Goal: Information Seeking & Learning: Learn about a topic

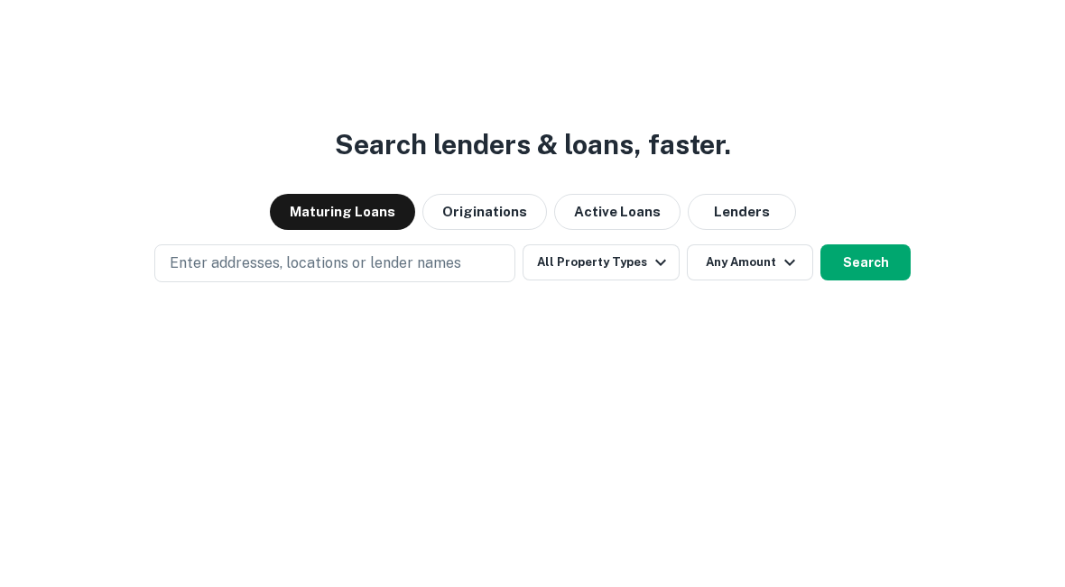
scroll to position [65, 0]
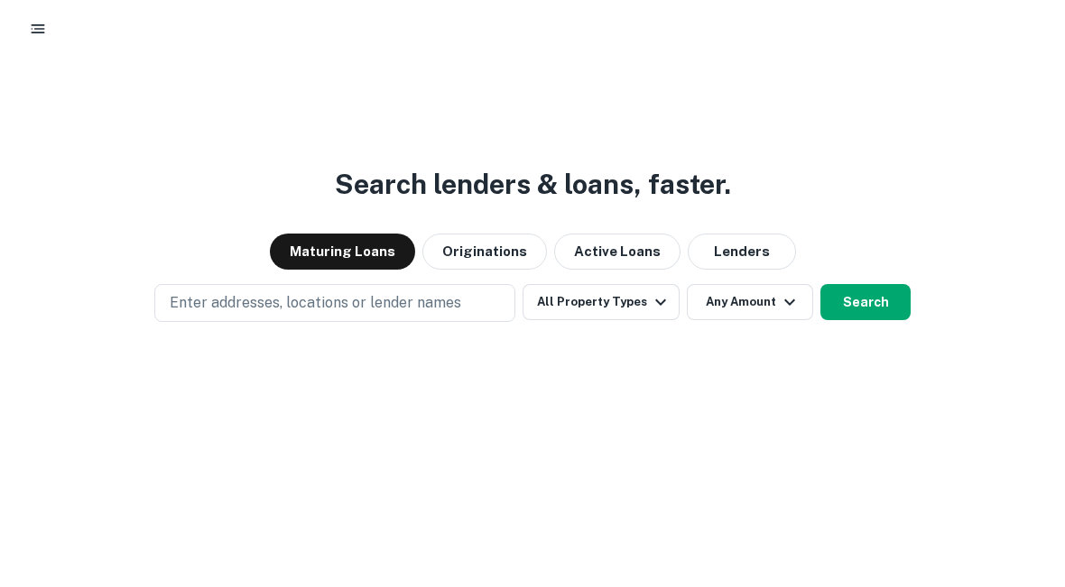
click at [352, 247] on button "Maturing Loans" at bounding box center [342, 252] width 145 height 36
click at [666, 300] on icon "button" at bounding box center [661, 302] width 22 height 22
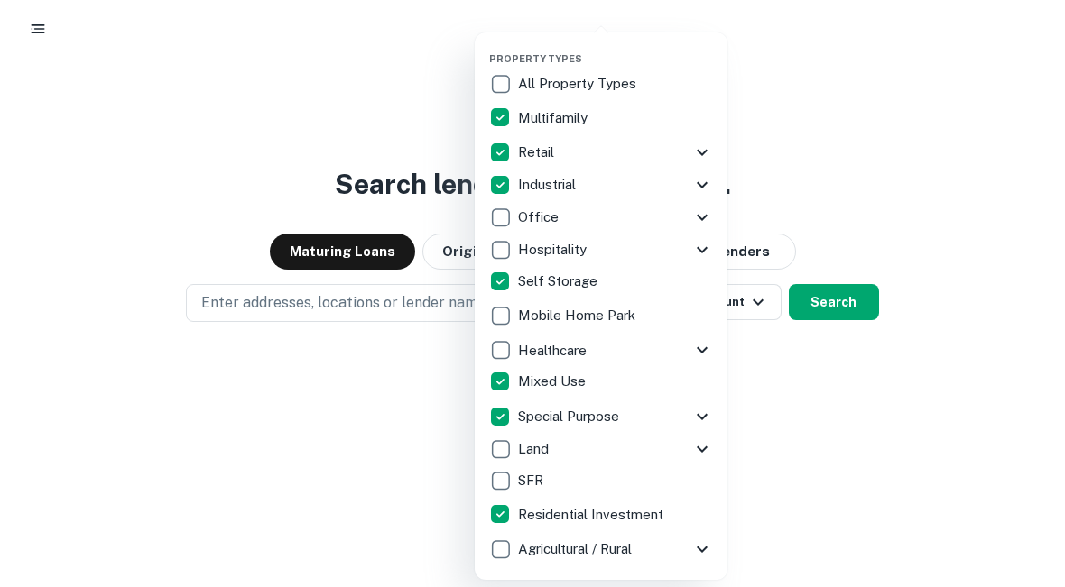
click at [819, 398] on div at bounding box center [532, 293] width 1065 height 587
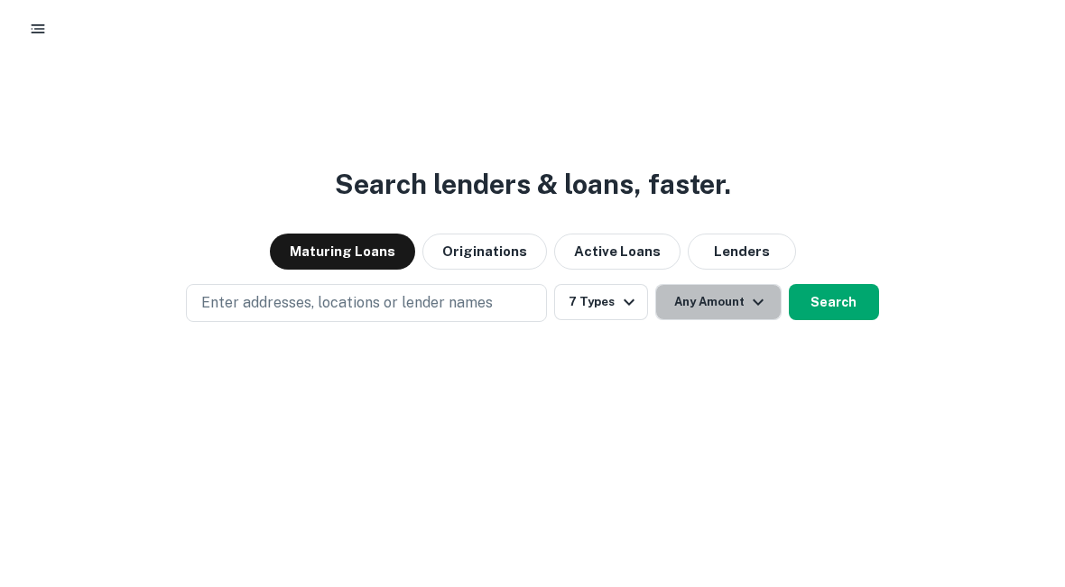
click at [739, 303] on button "Any Amount" at bounding box center [718, 302] width 126 height 36
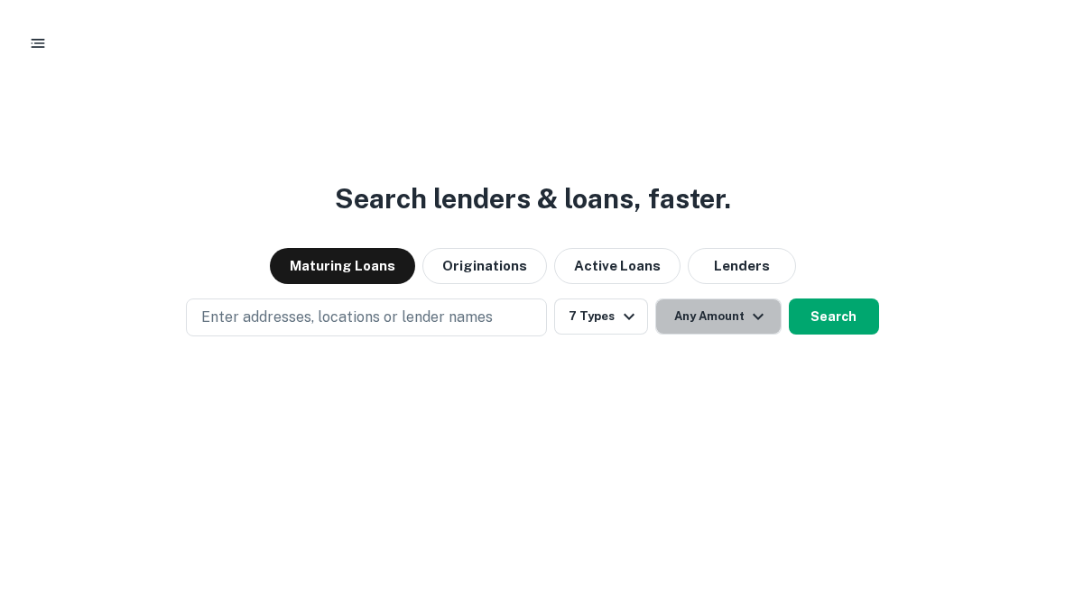
scroll to position [37, 0]
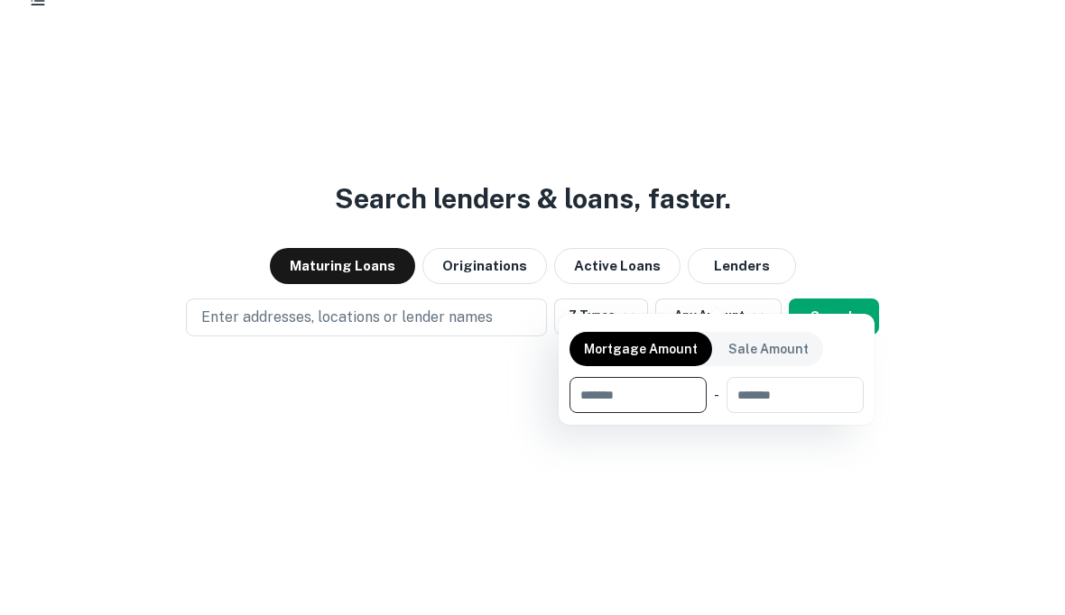
click at [1000, 193] on div at bounding box center [532, 307] width 1065 height 615
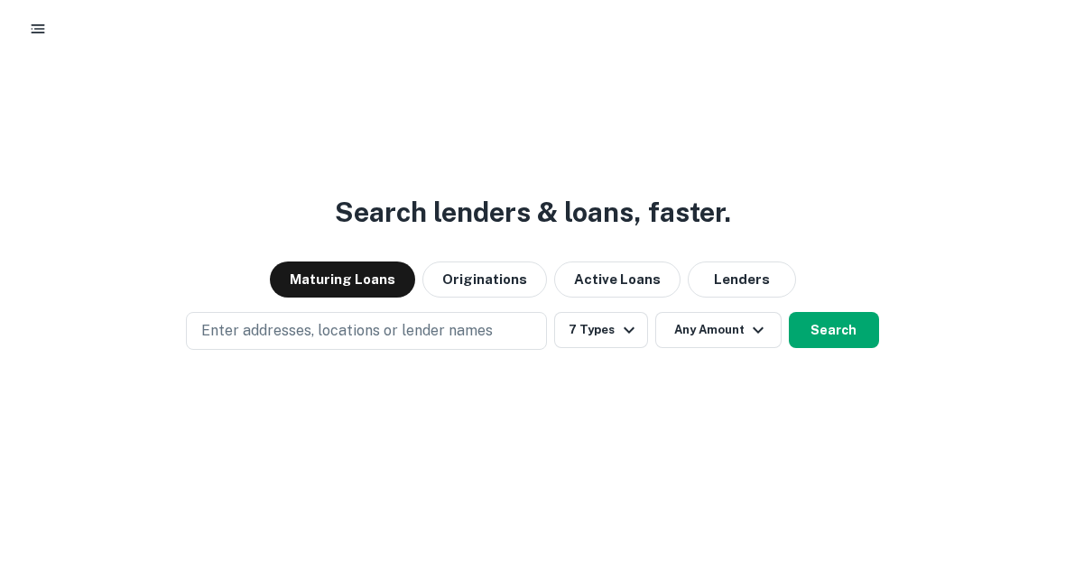
click at [751, 341] on button "Any Amount" at bounding box center [718, 330] width 126 height 36
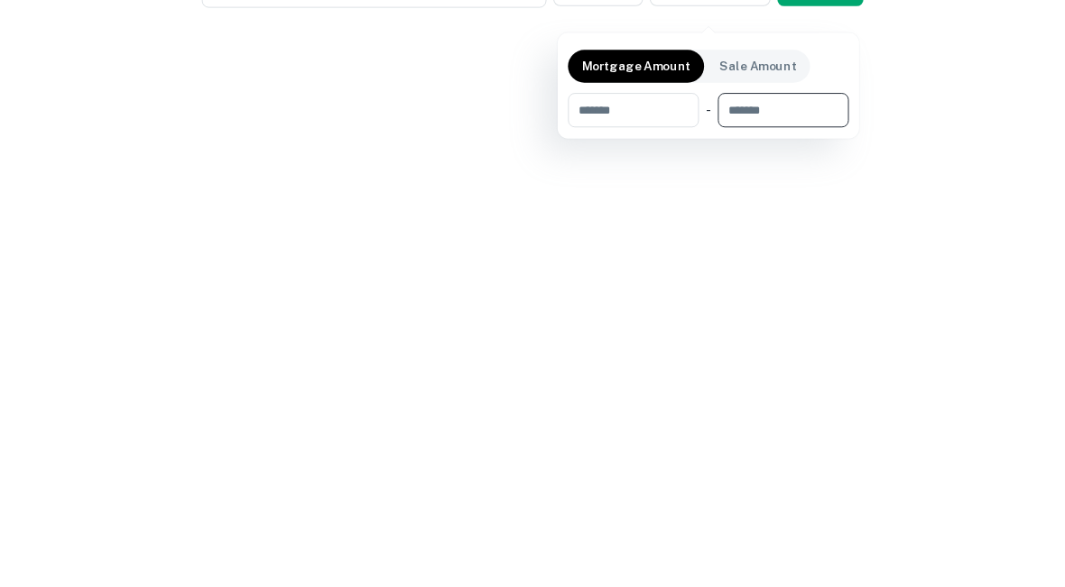
scroll to position [65, 0]
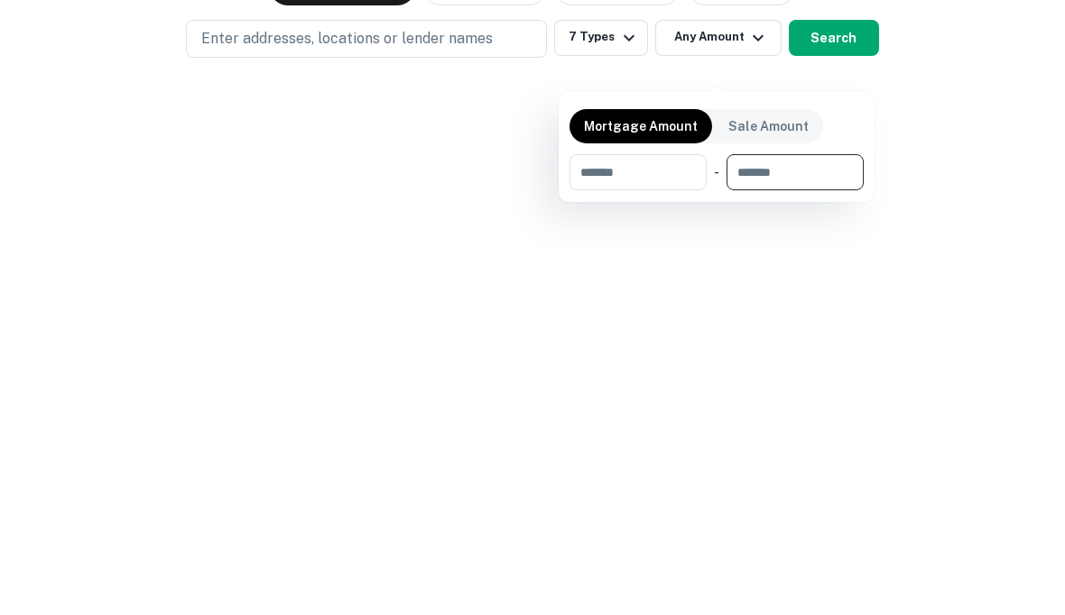
click at [648, 433] on input "number" at bounding box center [631, 451] width 125 height 36
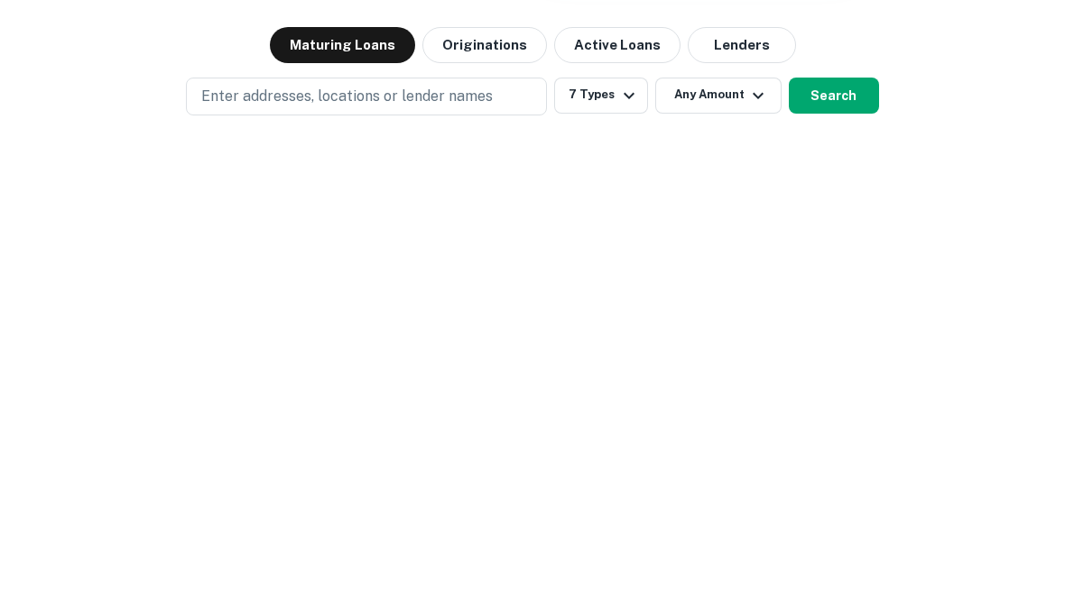
type input "*******"
click at [746, 97] on div at bounding box center [532, 307] width 1065 height 615
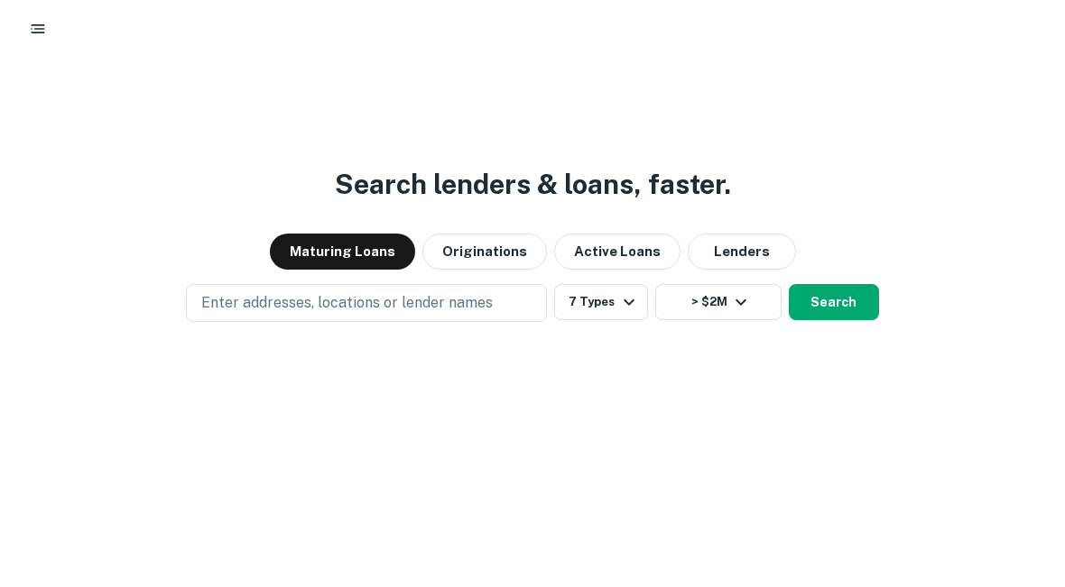
click at [755, 311] on button "> $2M" at bounding box center [718, 302] width 126 height 36
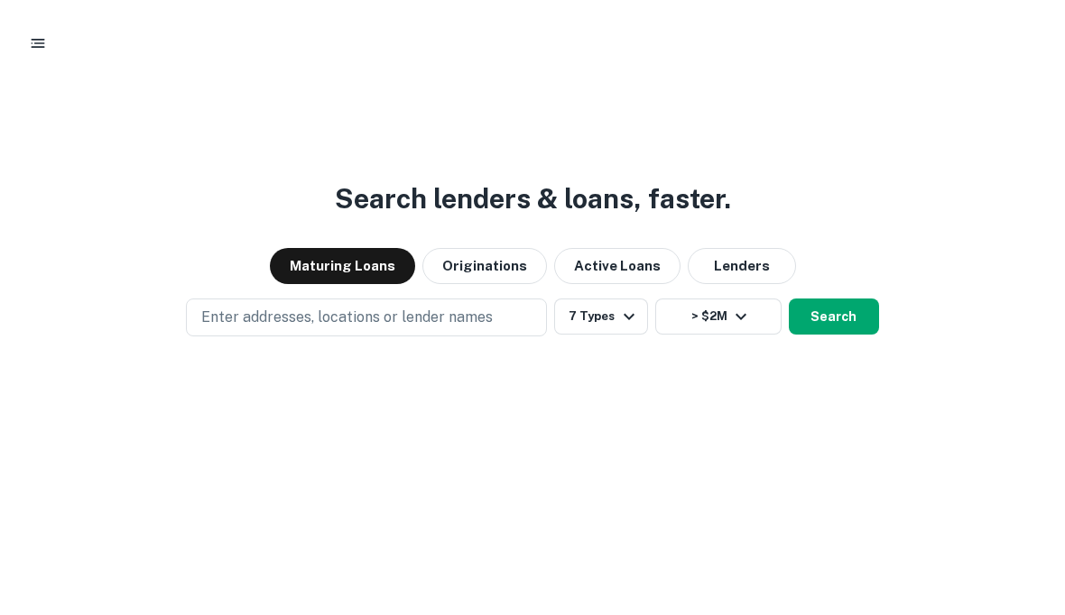
scroll to position [37, 0]
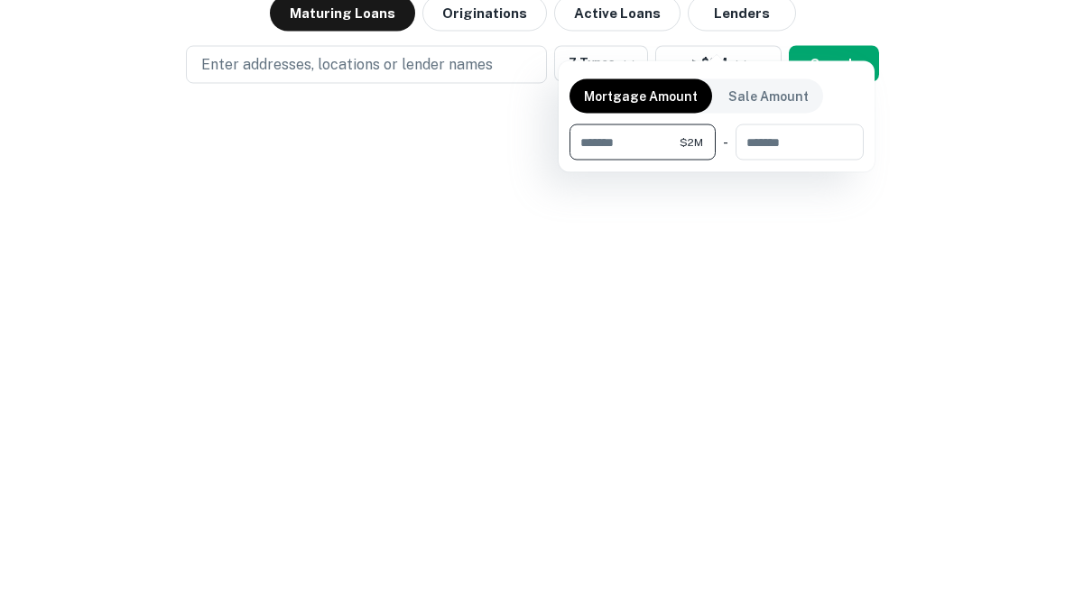
click at [806, 405] on input "number" at bounding box center [792, 423] width 115 height 36
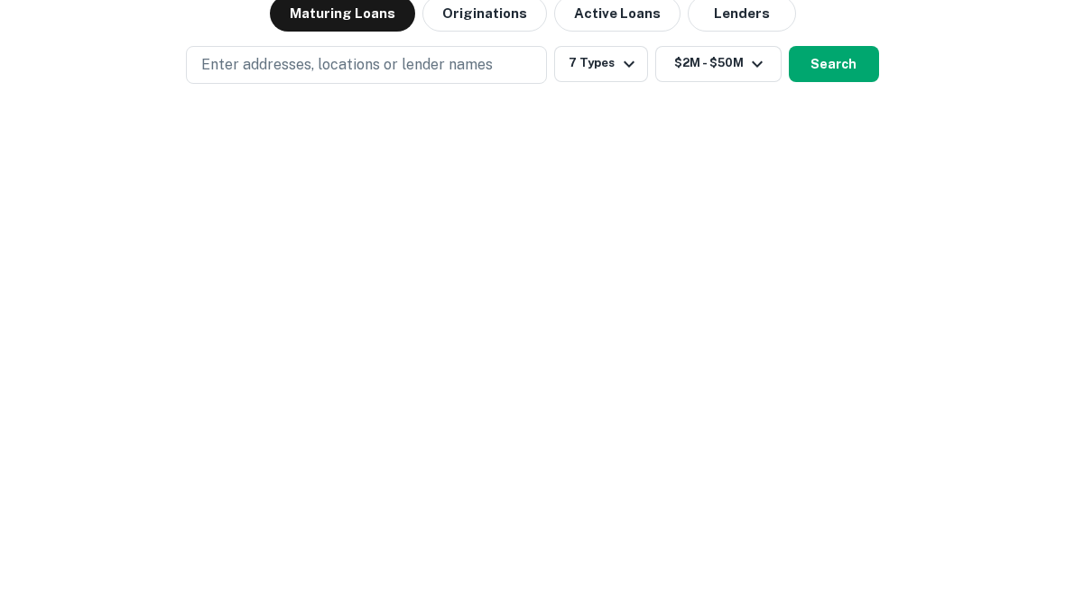
type input "********"
click at [896, 221] on div at bounding box center [532, 307] width 1065 height 615
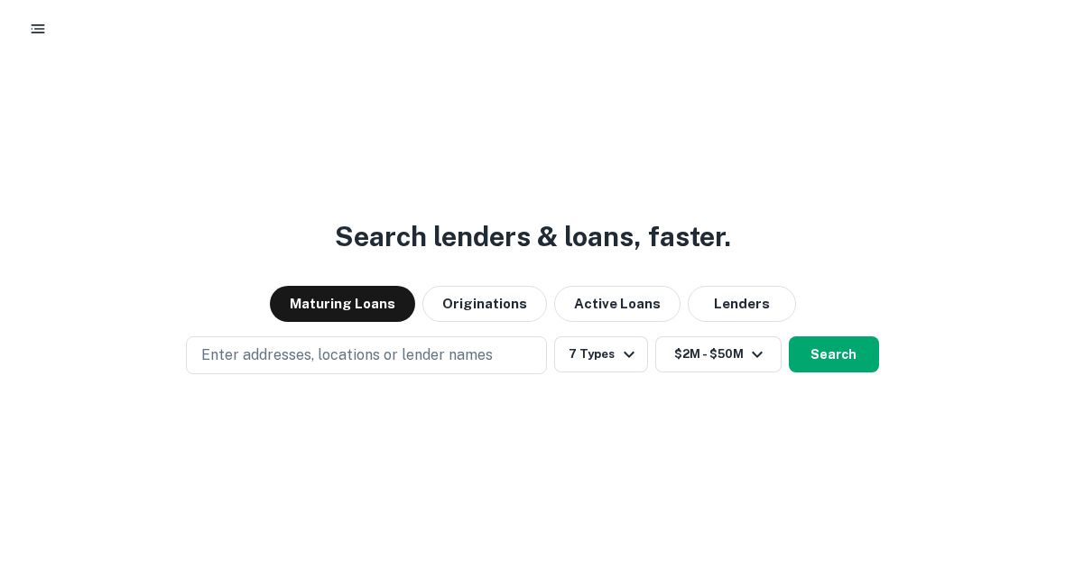
scroll to position [9, 0]
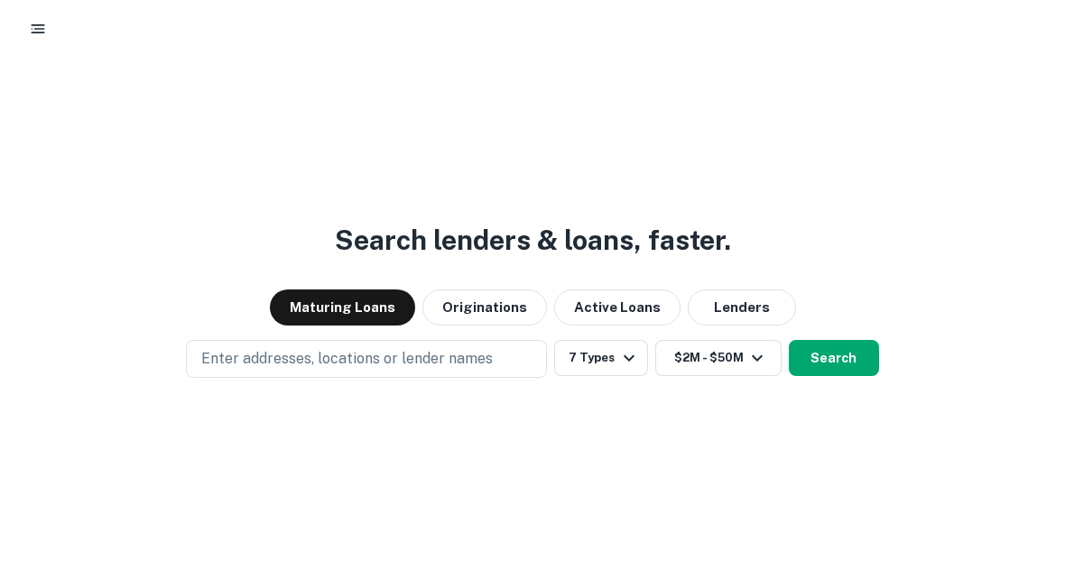
click at [251, 366] on p "Enter addresses, locations or lender names" at bounding box center [346, 359] width 291 height 22
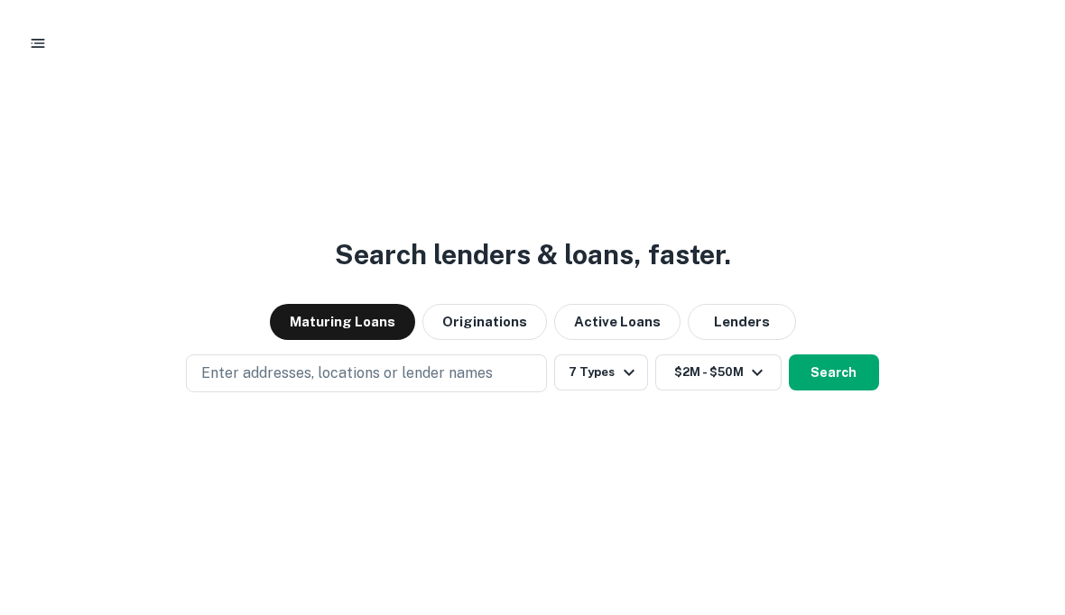
scroll to position [8, 0]
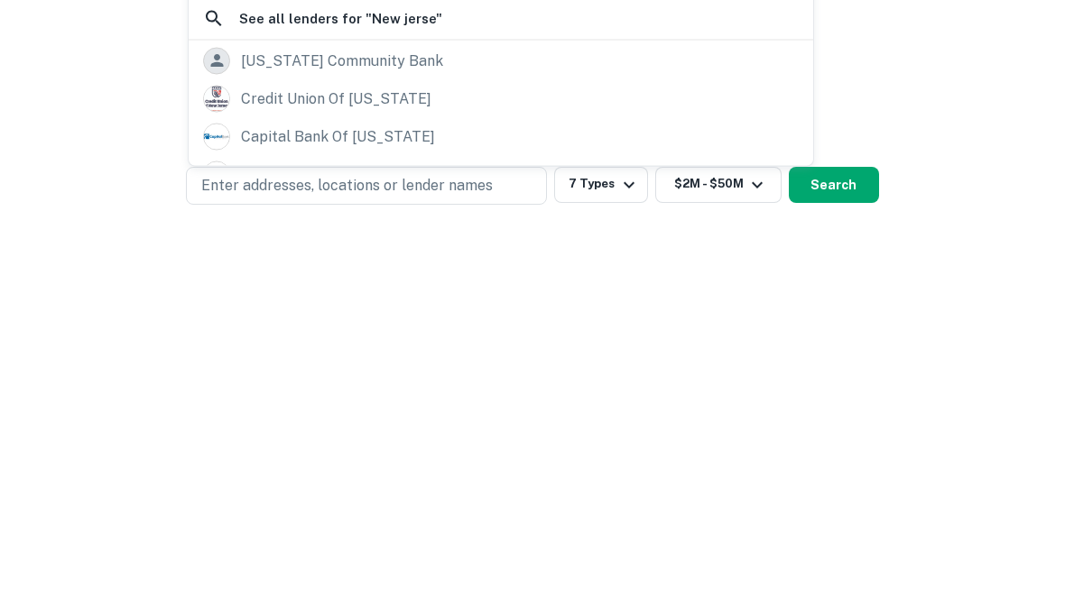
type input "**********"
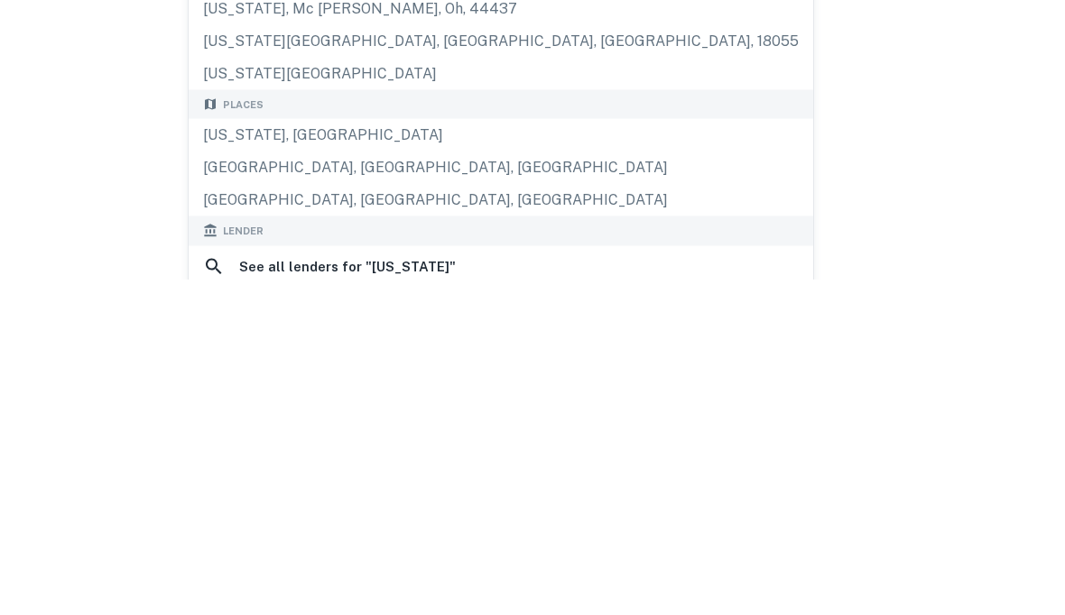
scroll to position [163, 0]
click at [343, 454] on div "New Jersey, USA" at bounding box center [501, 470] width 624 height 32
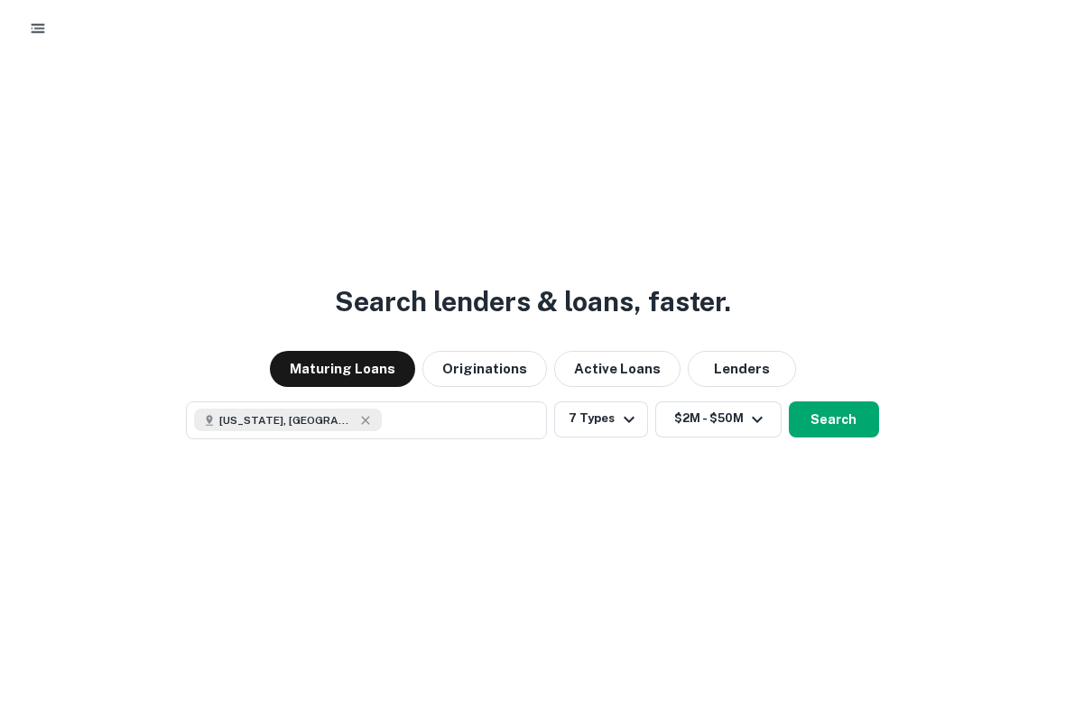
scroll to position [33, 0]
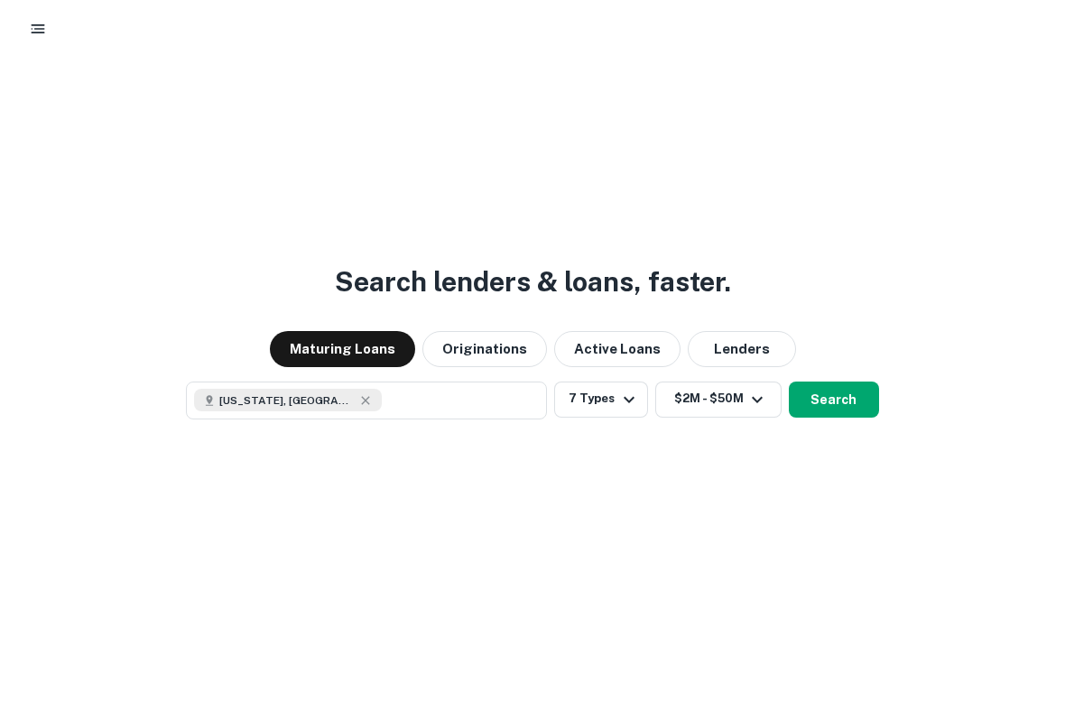
click at [842, 403] on button "Search" at bounding box center [834, 400] width 90 height 36
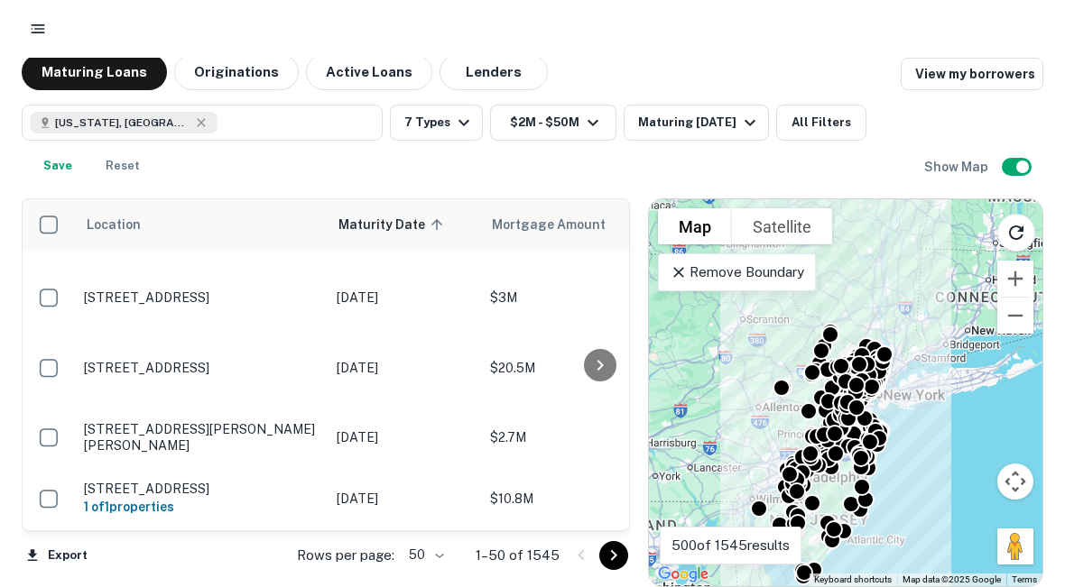
scroll to position [1924, 0]
click at [46, 558] on button "Export" at bounding box center [57, 555] width 70 height 27
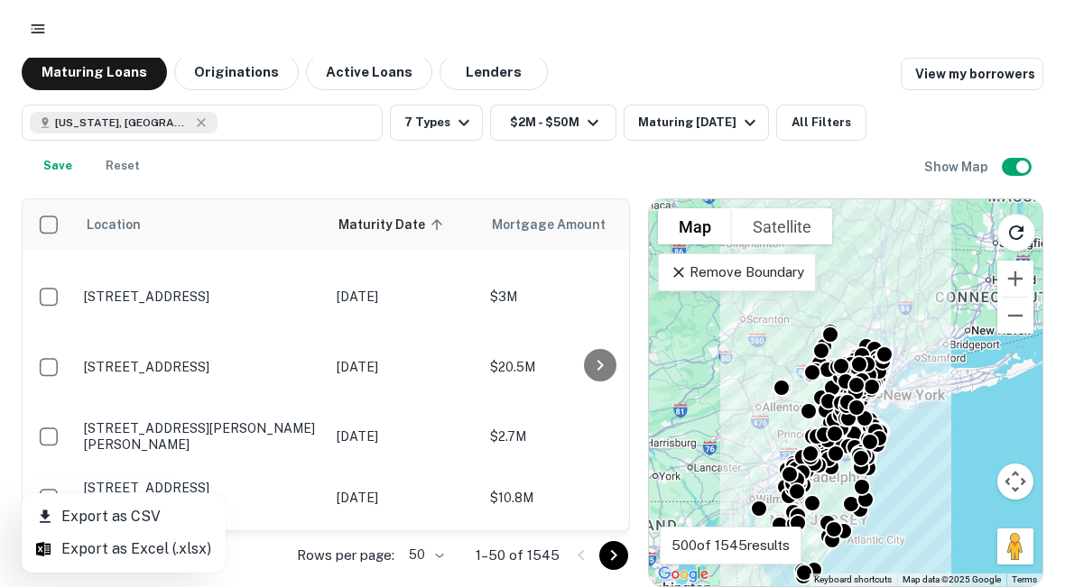
click at [109, 512] on li "Export as CSV" at bounding box center [124, 517] width 204 height 32
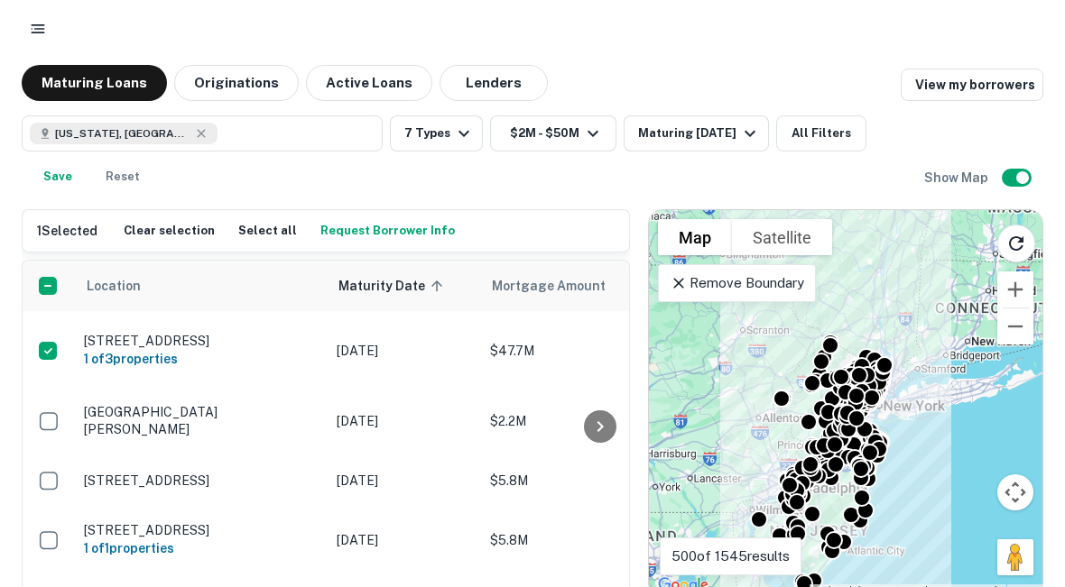
scroll to position [0, 0]
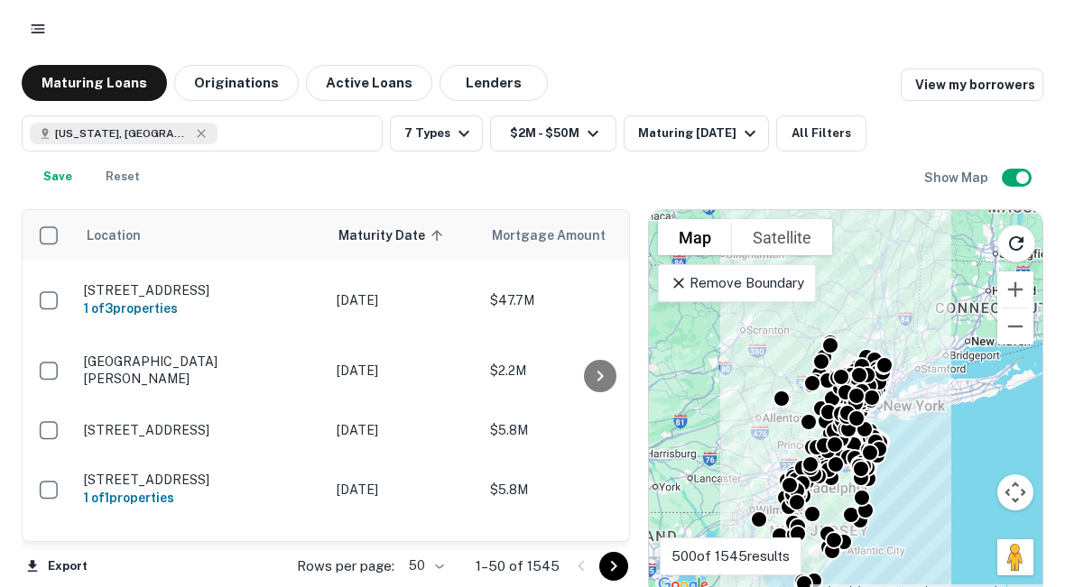
click at [122, 378] on p "Tower Hill Rd NJ" at bounding box center [201, 370] width 235 height 32
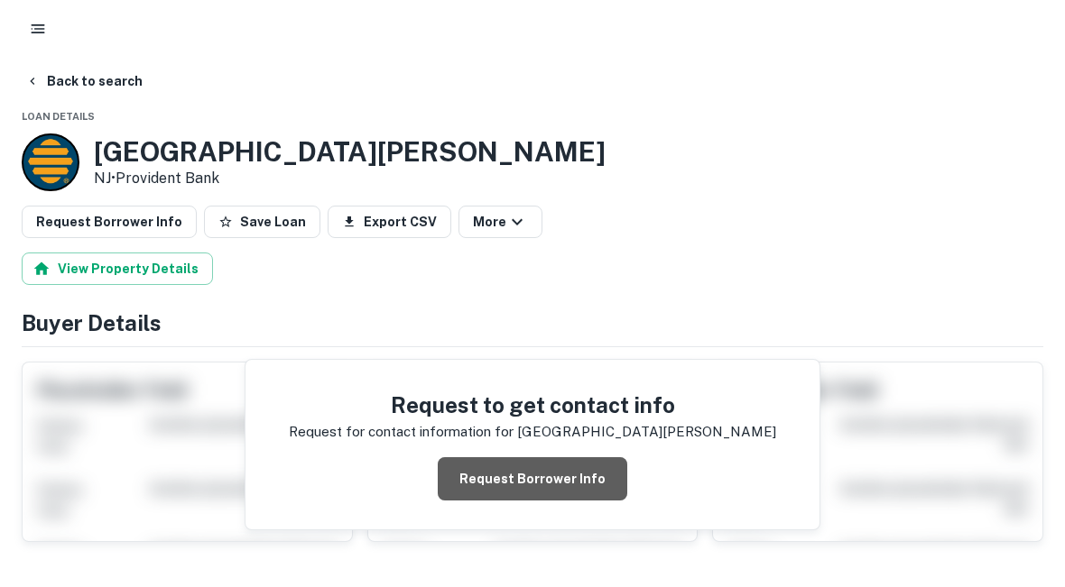
click at [540, 474] on button "Request Borrower Info" at bounding box center [532, 478] width 189 height 43
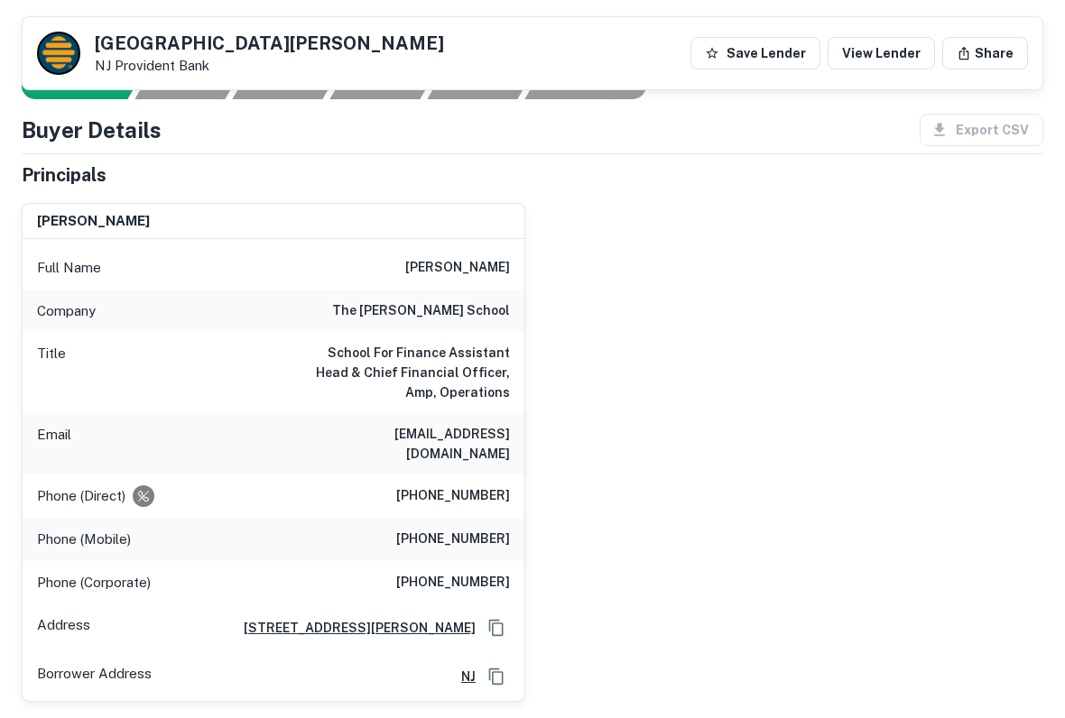
scroll to position [204, 0]
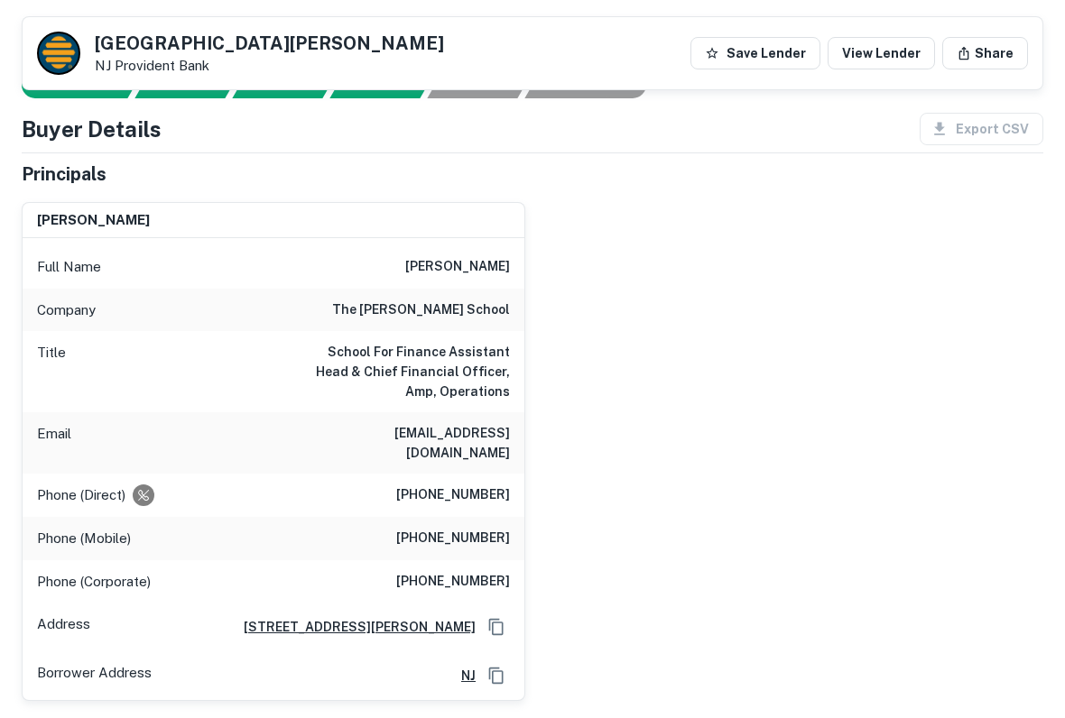
click at [988, 61] on button "Share" at bounding box center [985, 53] width 86 height 32
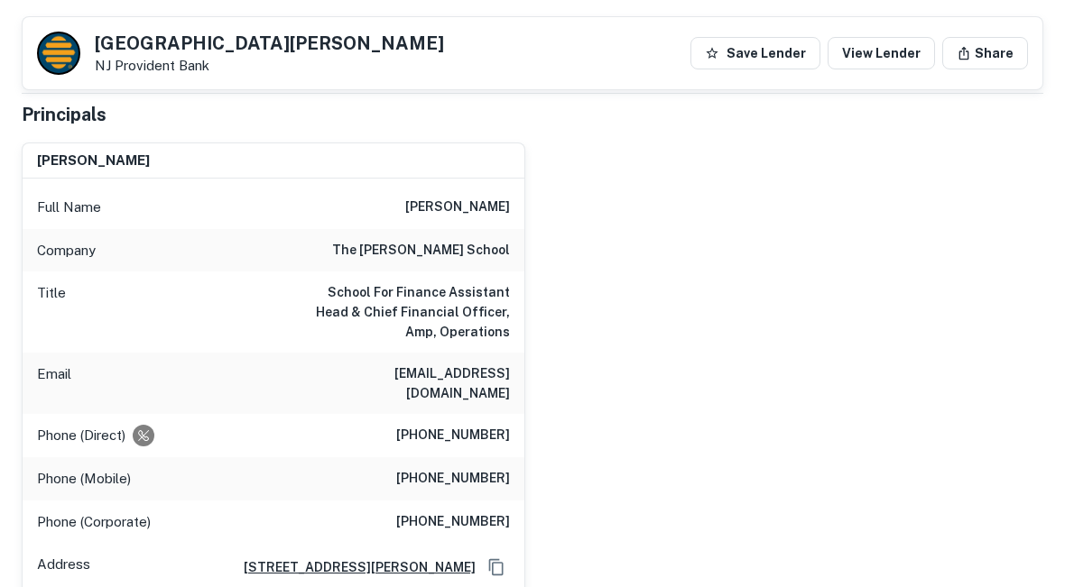
scroll to position [0, 0]
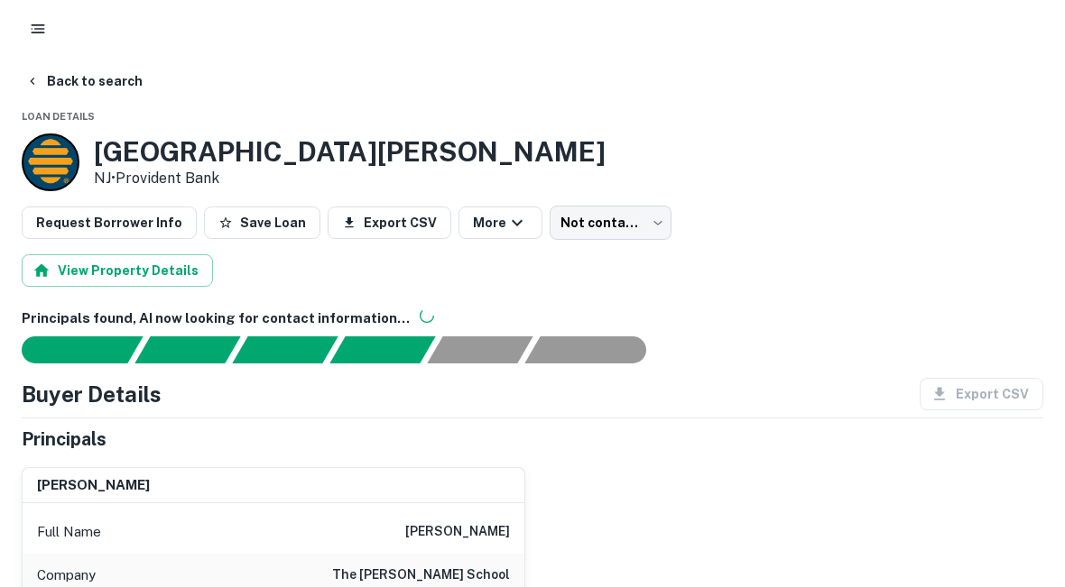
click at [506, 227] on icon "button" at bounding box center [517, 223] width 22 height 22
click at [506, 321] on button "Share" at bounding box center [482, 318] width 107 height 32
click at [641, 218] on div at bounding box center [532, 293] width 1065 height 587
click at [641, 228] on body "Back to search Loan Details Tower Hill Rd NJ • Provident Bank Request Borrower …" at bounding box center [532, 293] width 1065 height 587
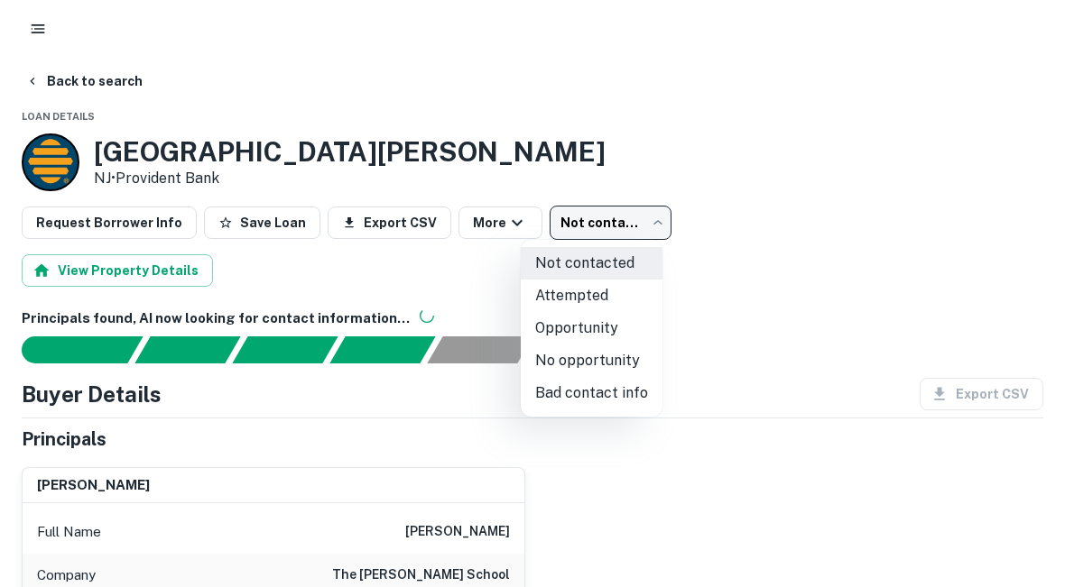
click at [646, 218] on div at bounding box center [532, 293] width 1065 height 587
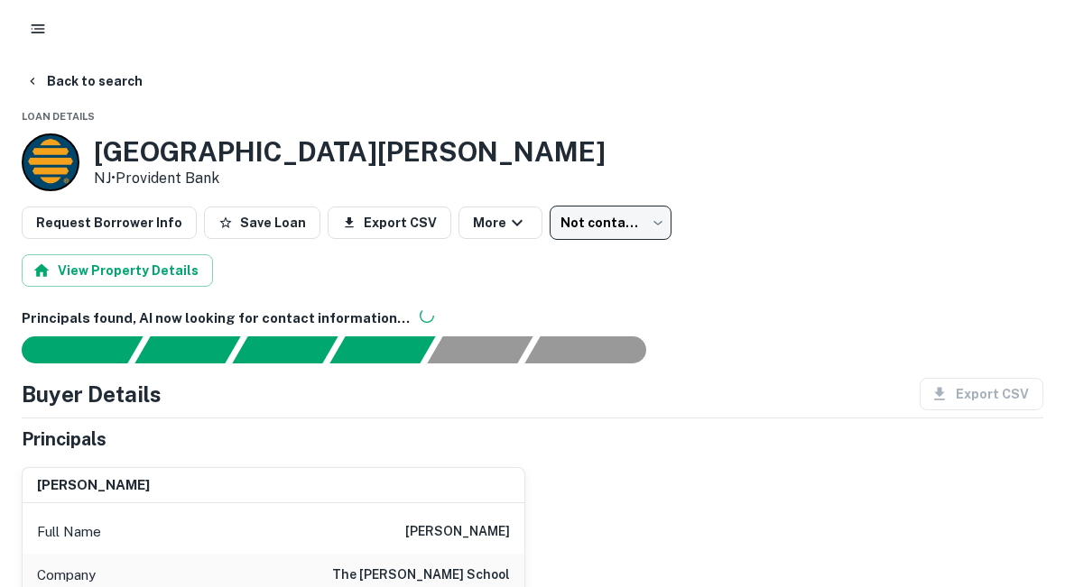
click at [229, 231] on button "Save Loan" at bounding box center [262, 223] width 116 height 32
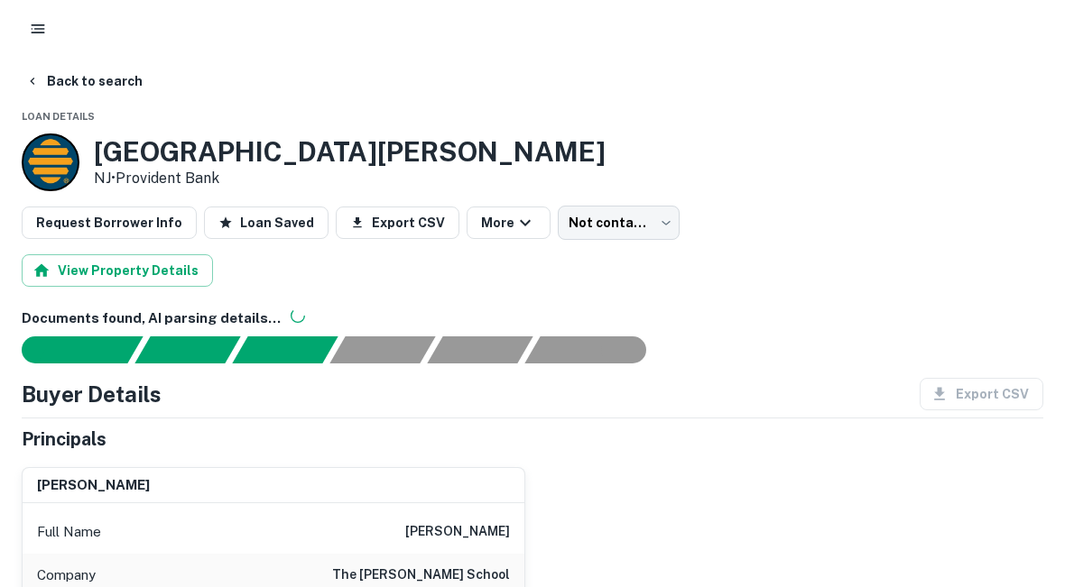
click at [82, 281] on button "View Property Details" at bounding box center [117, 270] width 191 height 32
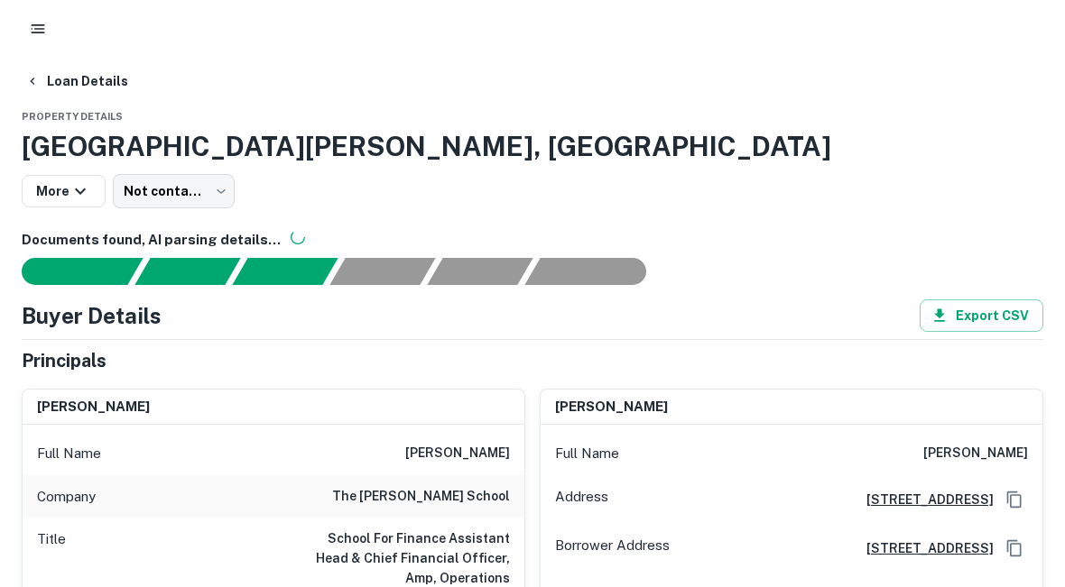
click at [32, 77] on icon "button" at bounding box center [32, 81] width 14 height 14
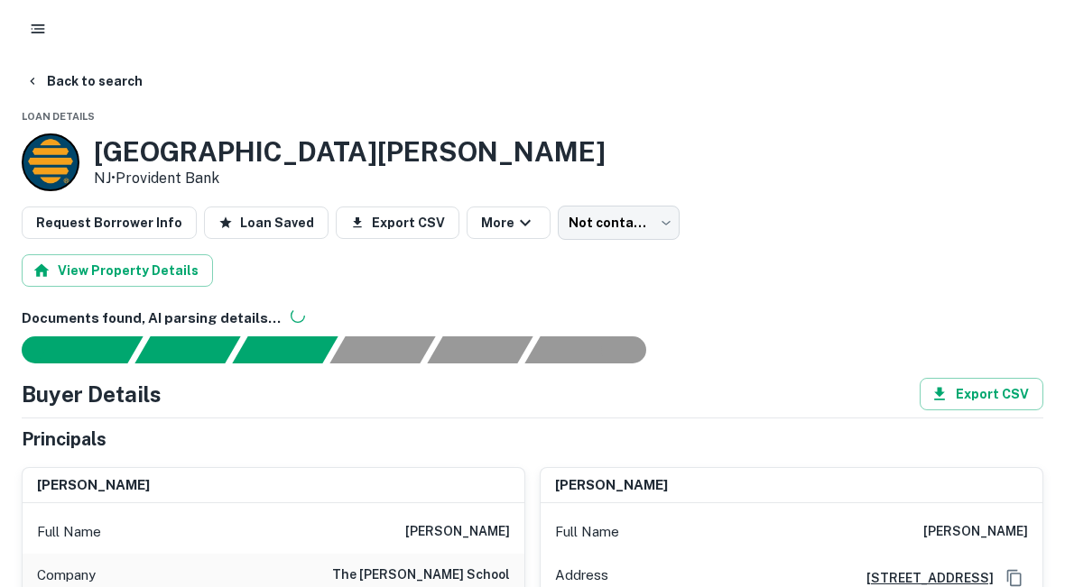
click at [58, 225] on button "Request Borrower Info" at bounding box center [109, 223] width 175 height 32
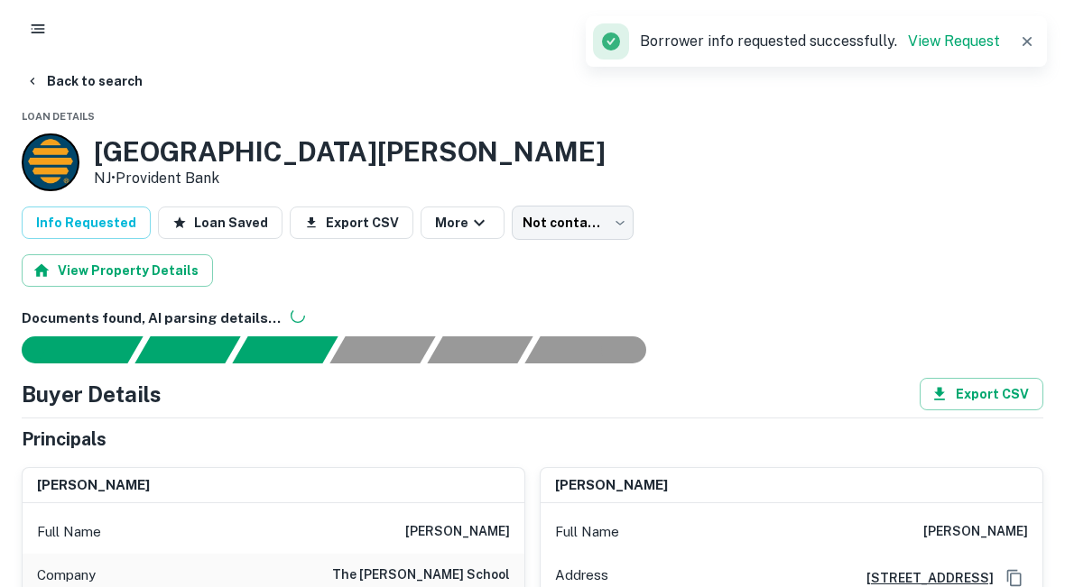
click at [968, 42] on link "View Request" at bounding box center [954, 40] width 92 height 17
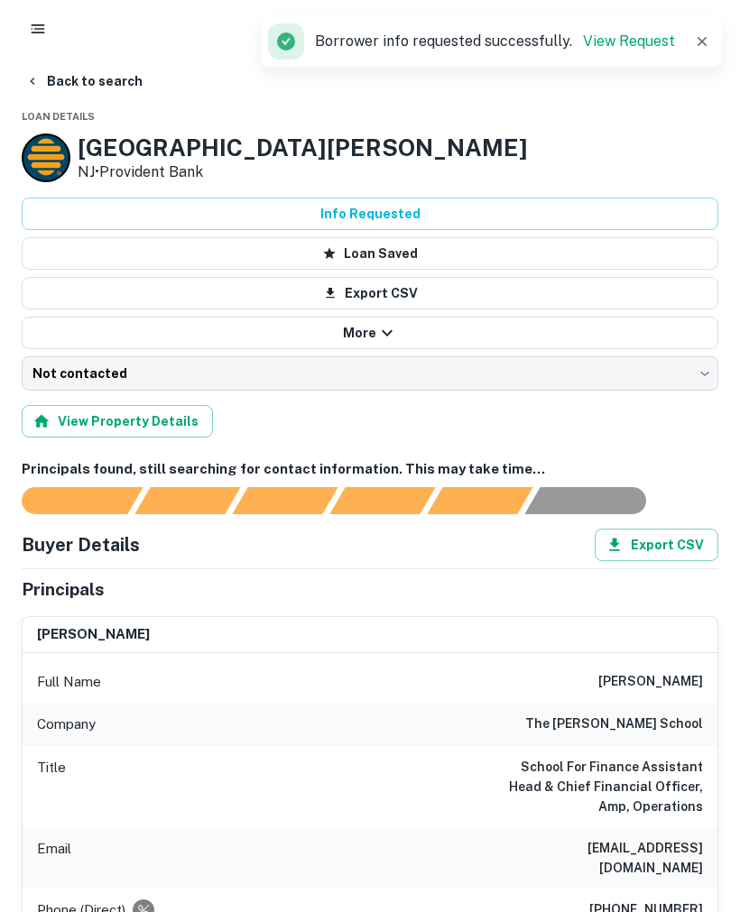
click at [50, 78] on button "Back to search" at bounding box center [84, 81] width 132 height 32
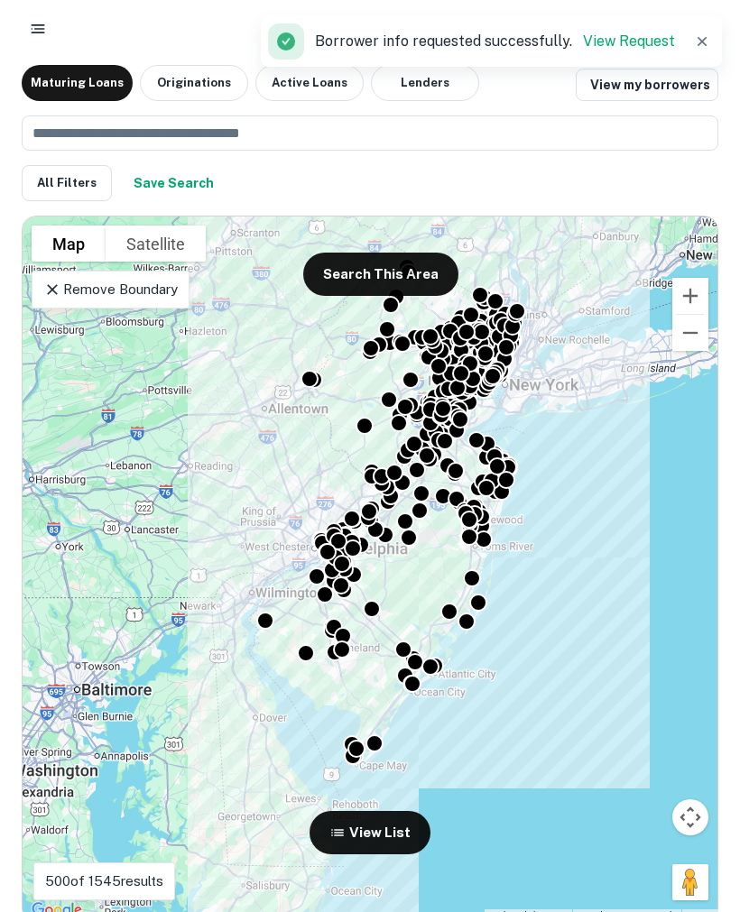
click at [106, 586] on div "500 of 1545 results" at bounding box center [104, 882] width 142 height 38
click at [100, 586] on p "500 of 1545 results" at bounding box center [104, 882] width 118 height 22
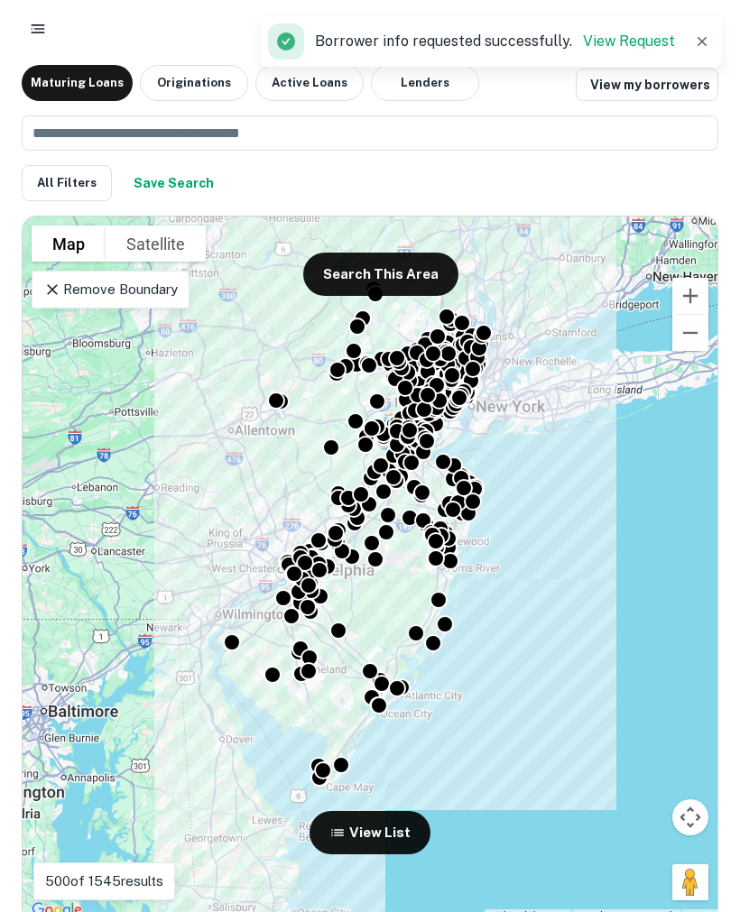
click at [623, 79] on link "View my borrowers" at bounding box center [647, 85] width 143 height 32
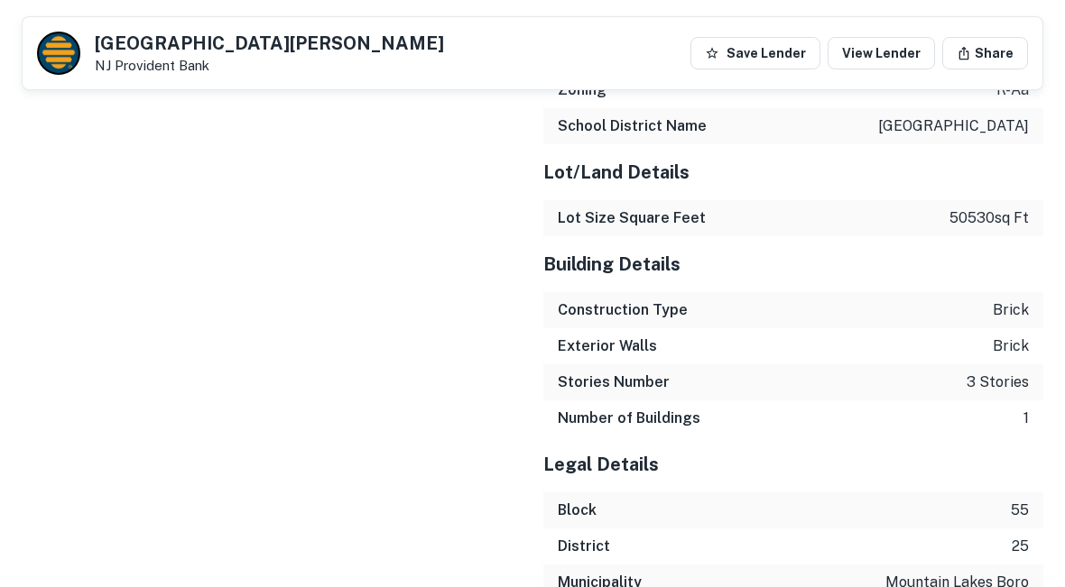
scroll to position [2789, 0]
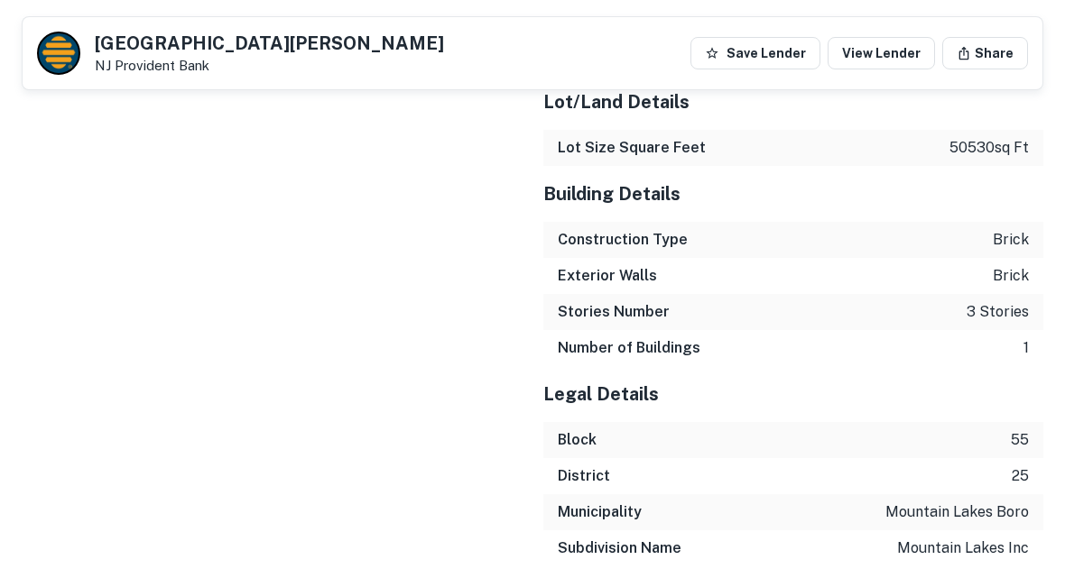
click at [997, 63] on button "Share" at bounding box center [985, 53] width 86 height 32
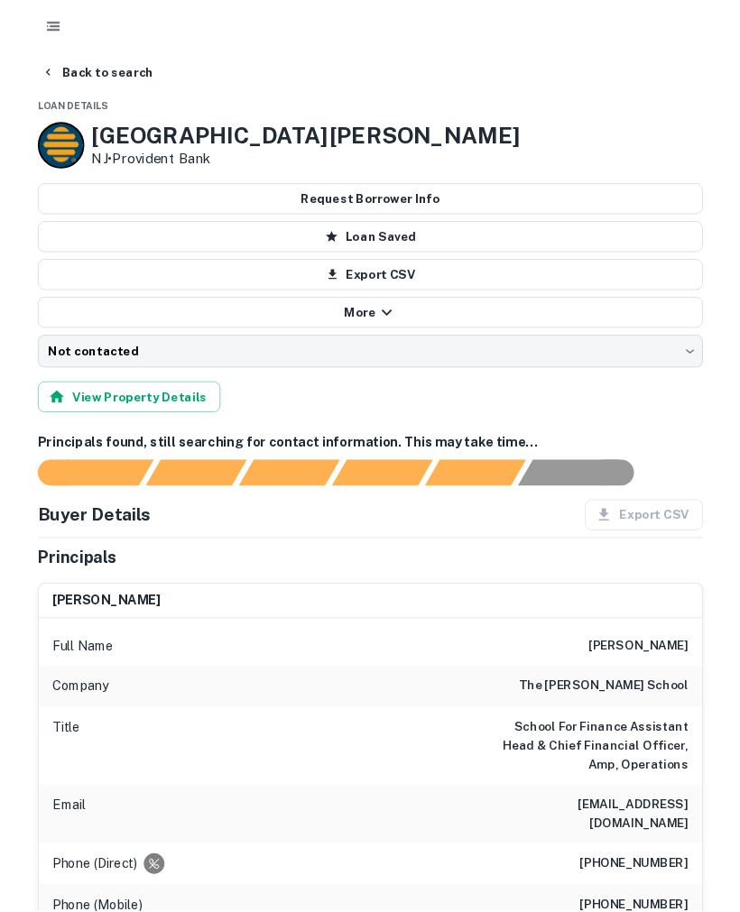
scroll to position [14, 0]
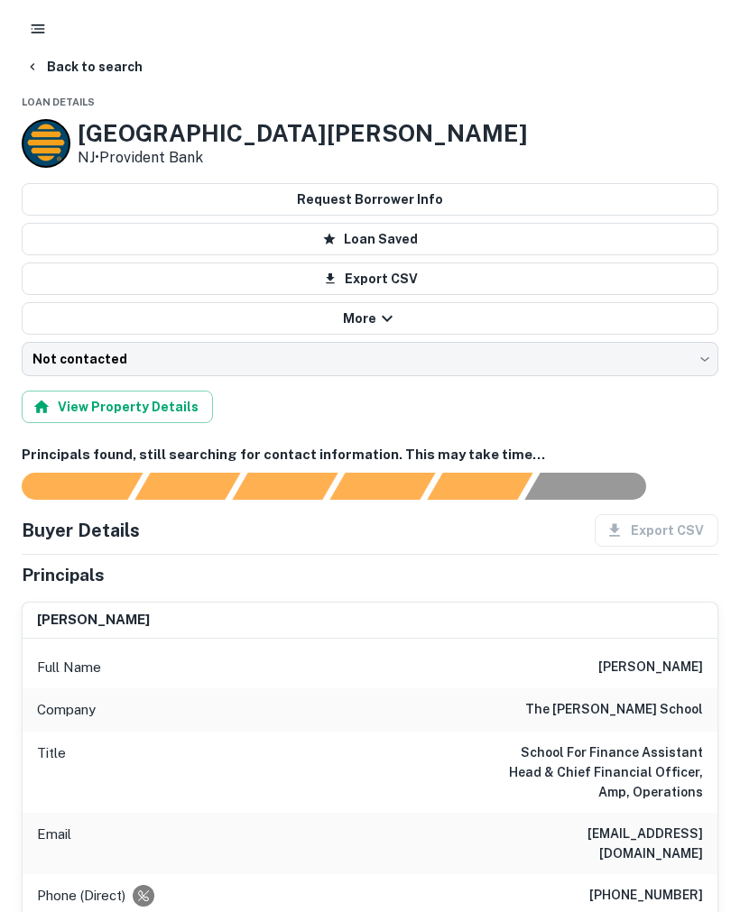
click at [40, 67] on button "Back to search" at bounding box center [84, 67] width 132 height 32
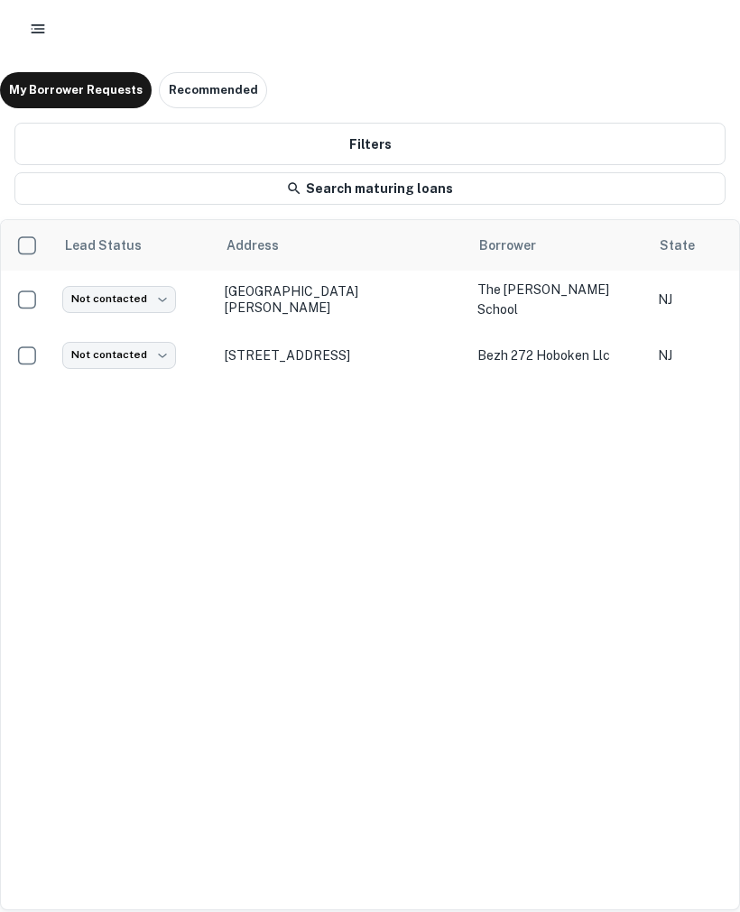
click at [309, 356] on p "[STREET_ADDRESS]" at bounding box center [342, 355] width 235 height 16
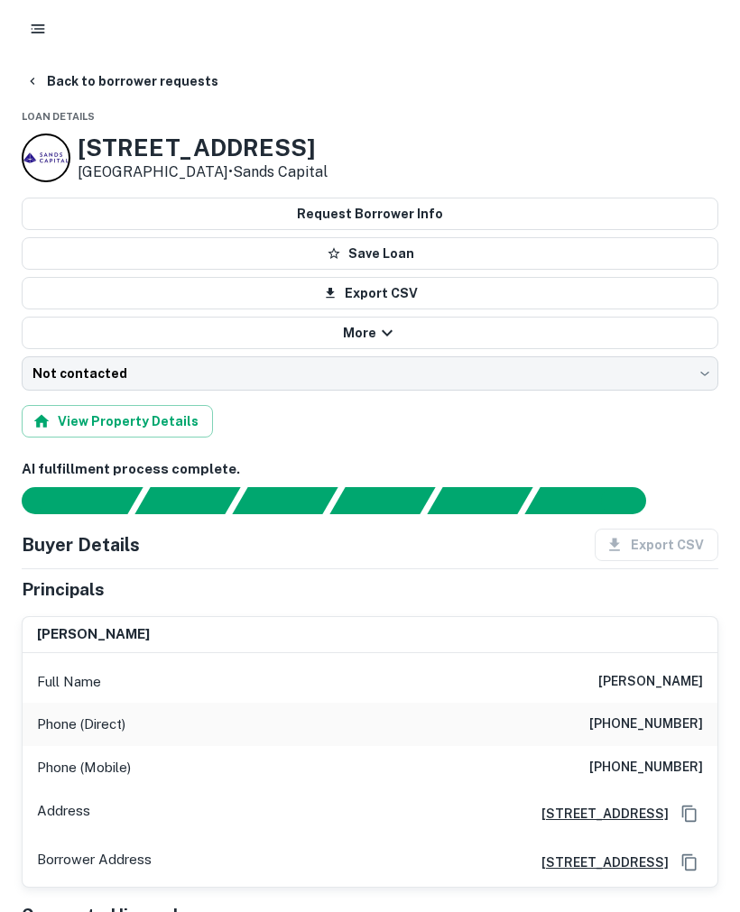
click at [67, 91] on button "Back to borrower requests" at bounding box center [122, 81] width 208 height 32
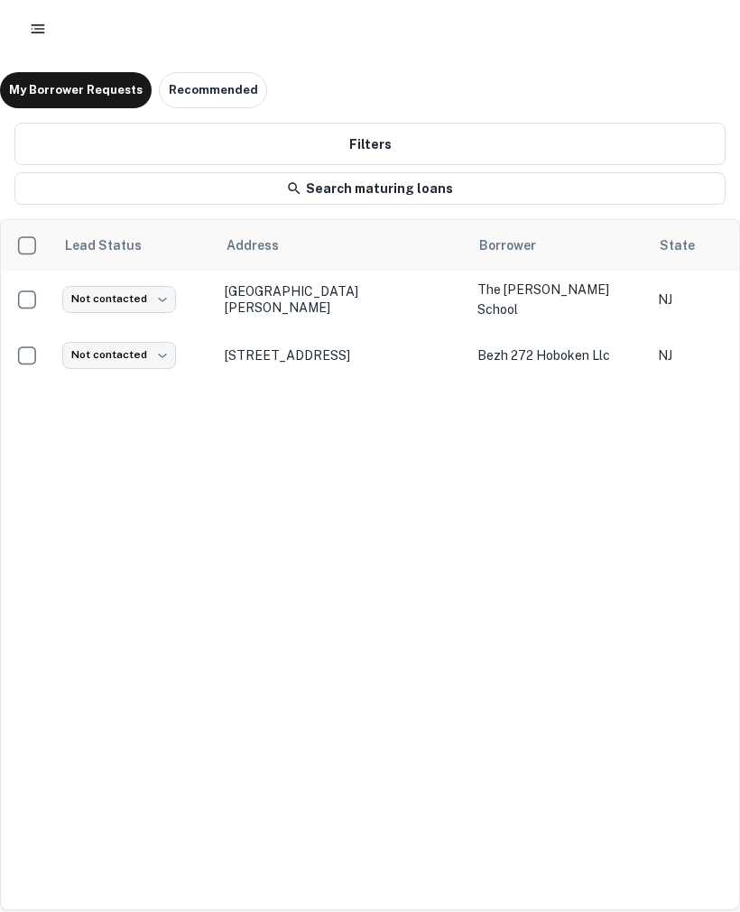
click at [38, 35] on icon "button" at bounding box center [38, 29] width 18 height 18
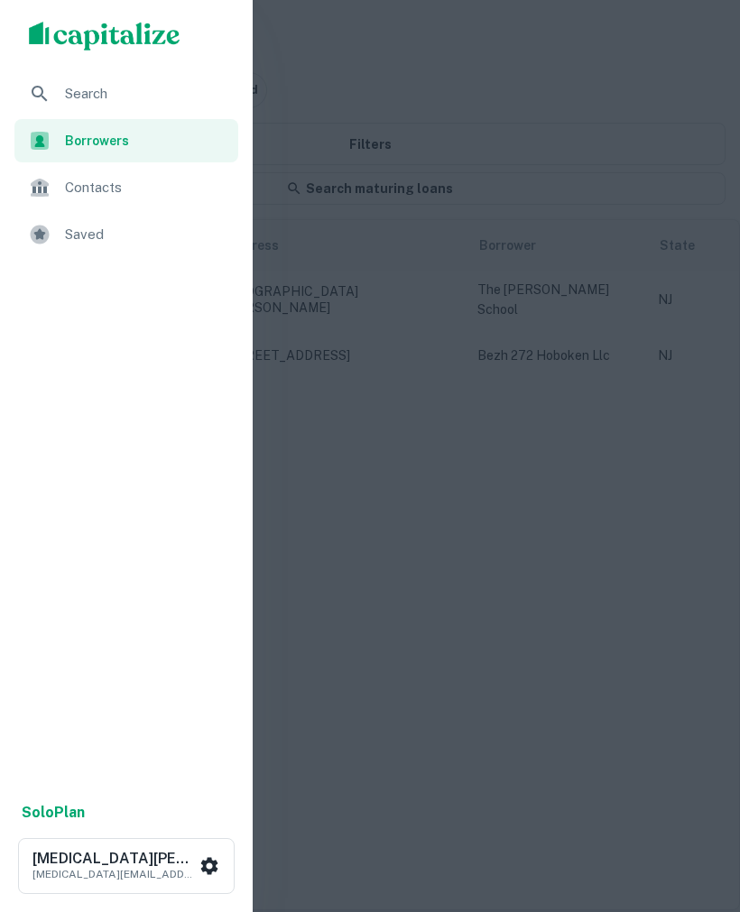
click at [117, 90] on span "Search" at bounding box center [146, 94] width 162 height 22
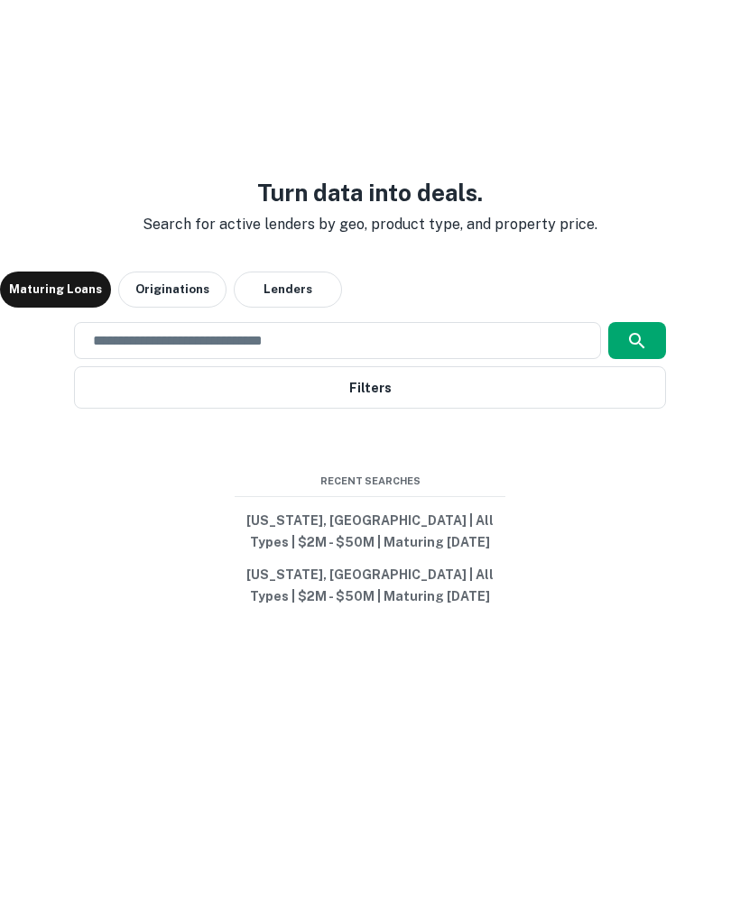
scroll to position [65, 0]
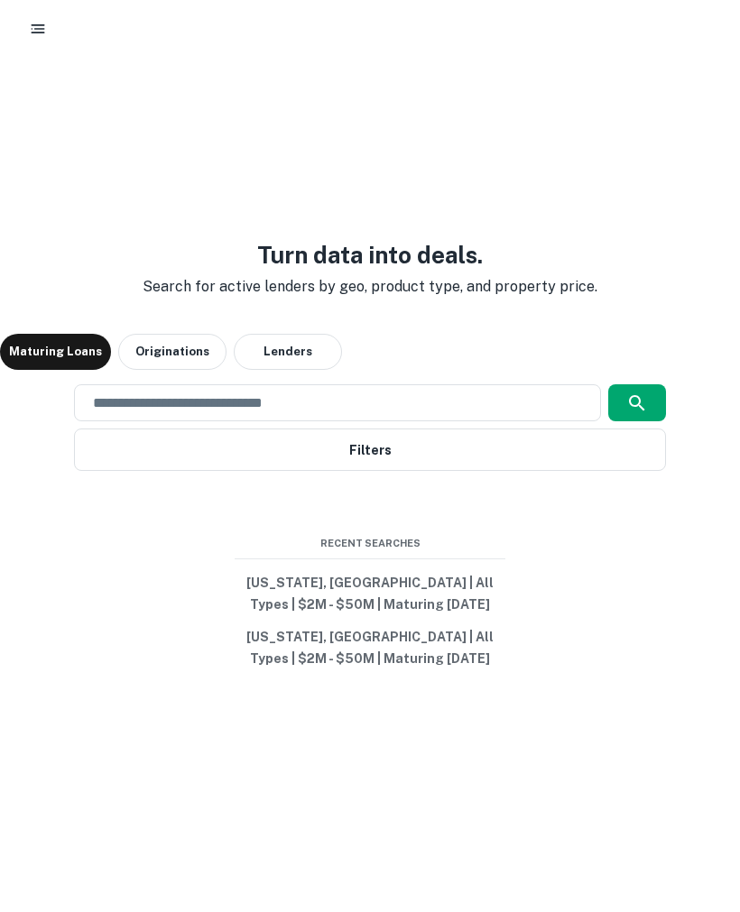
click at [377, 579] on button "New Jersey, USA | All Types | $2M - $50M | Maturing In 1 Year" at bounding box center [370, 594] width 271 height 54
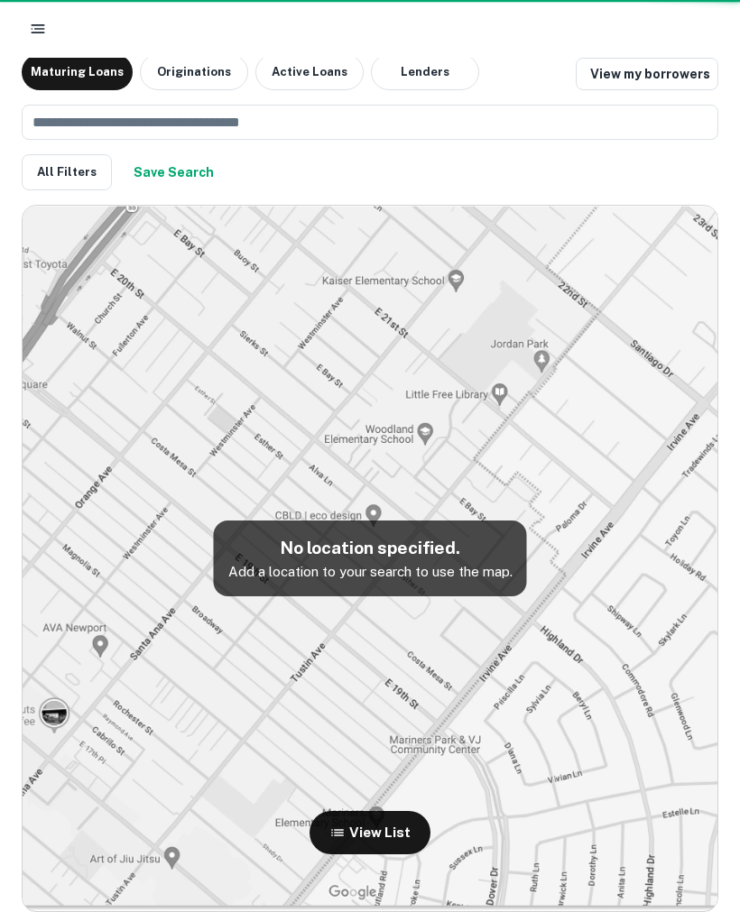
scroll to position [11, 0]
click at [378, 836] on button "View List" at bounding box center [369, 832] width 121 height 43
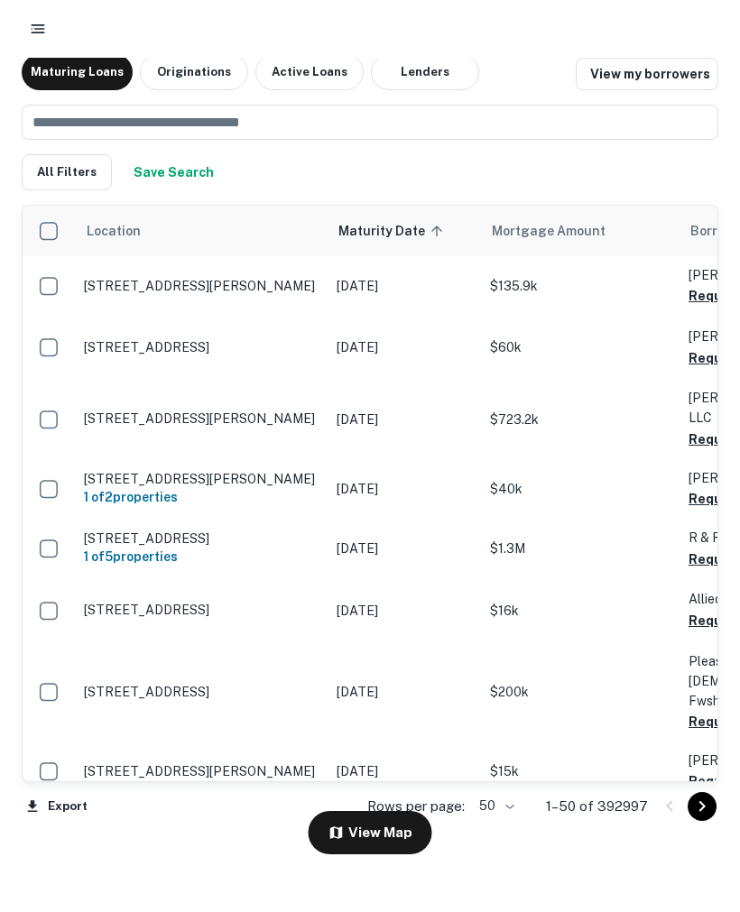
scroll to position [0, 0]
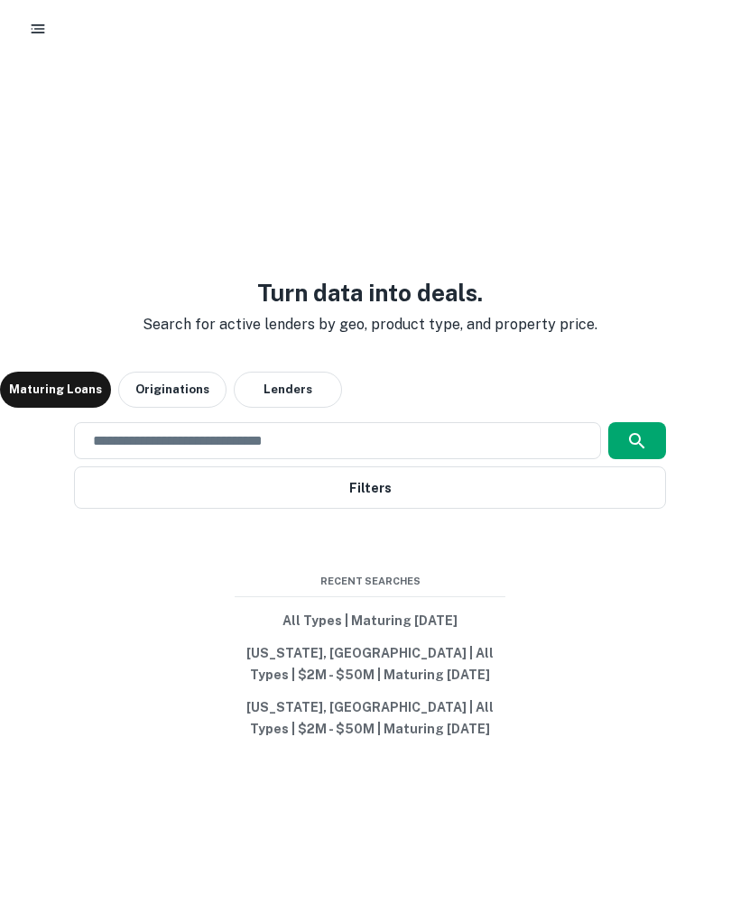
click at [444, 706] on button "New Jersey, USA | All Types | $2M - $50M | Maturing In 1 Year" at bounding box center [370, 718] width 271 height 54
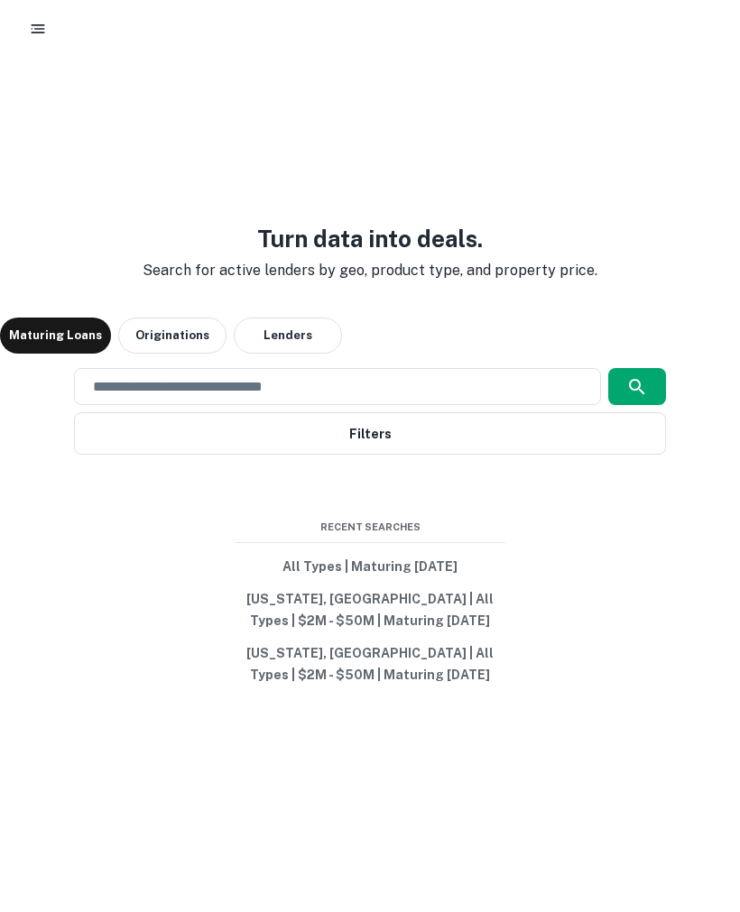
click at [421, 573] on button "All Types | Maturing In 1 Year" at bounding box center [370, 566] width 271 height 32
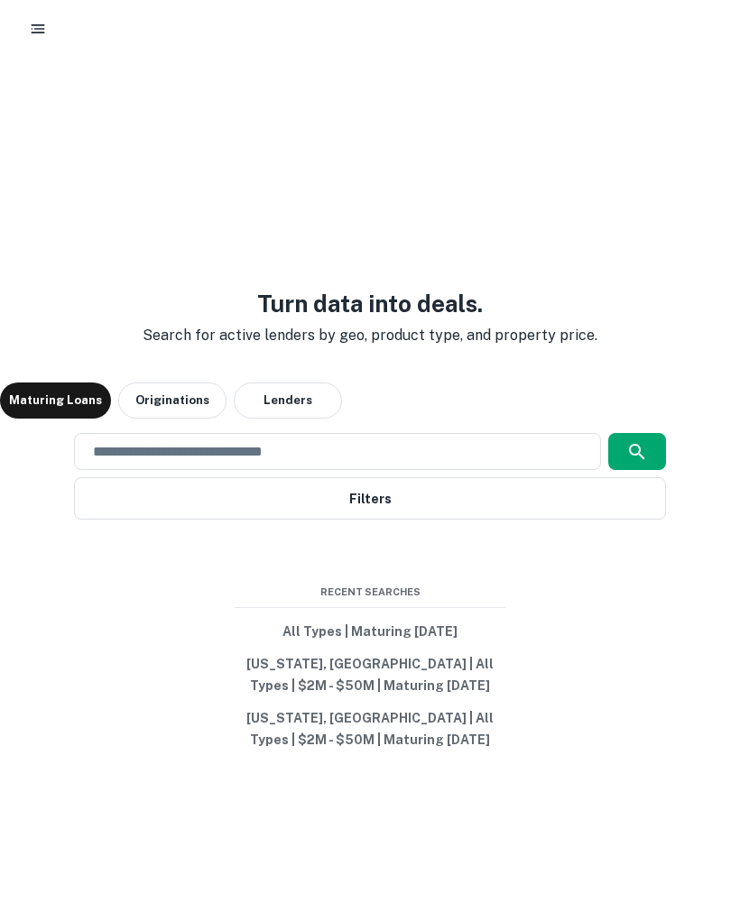
scroll to position [65, 0]
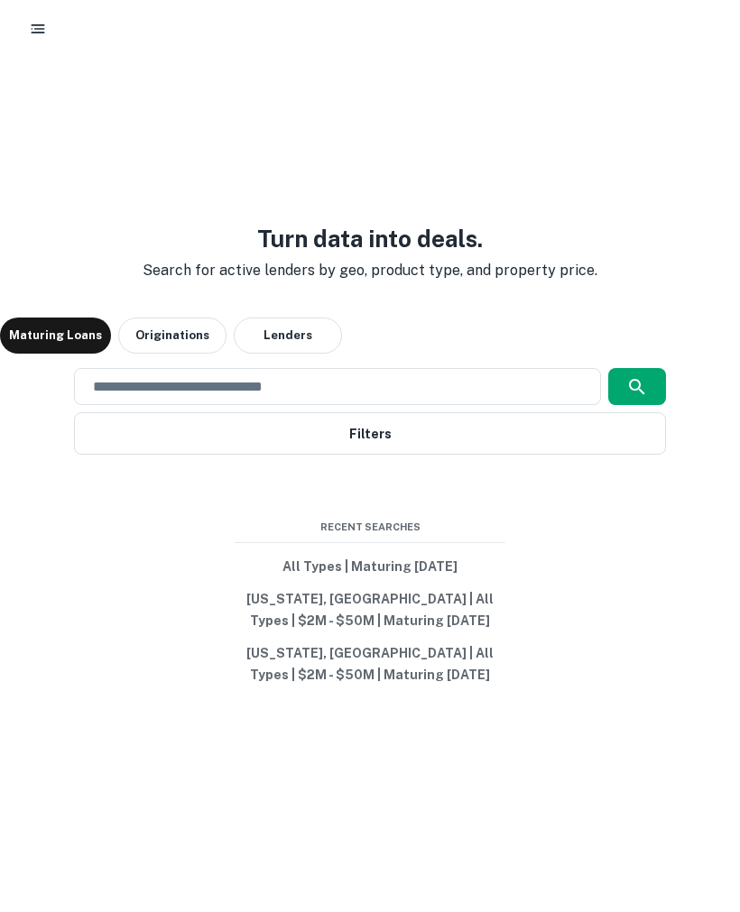
click at [377, 429] on button "Filters" at bounding box center [370, 433] width 592 height 42
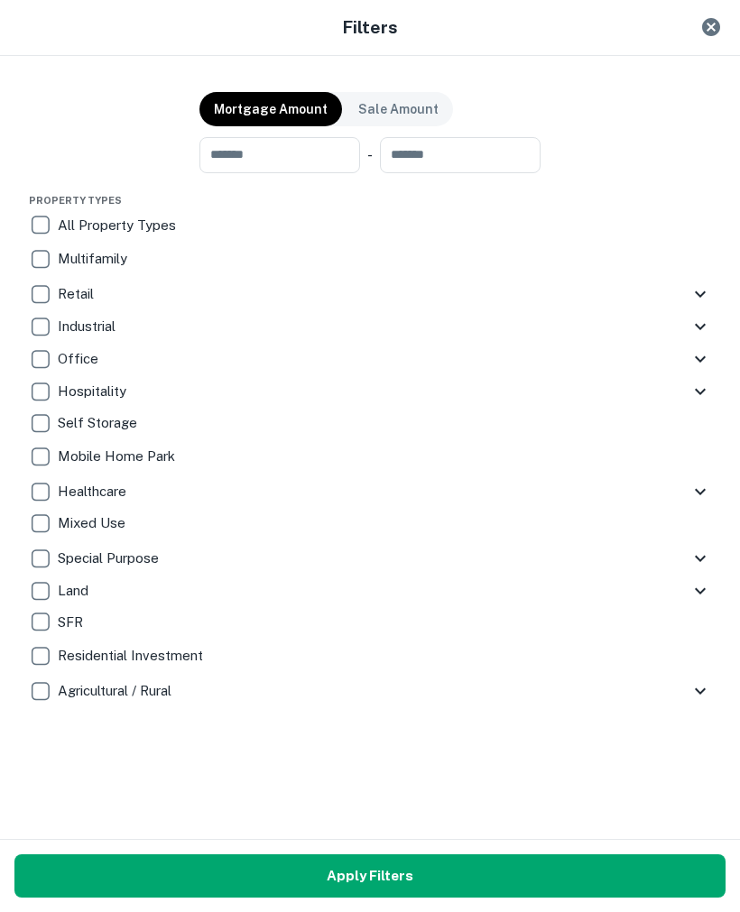
click at [704, 23] on icon "Close" at bounding box center [711, 27] width 18 height 18
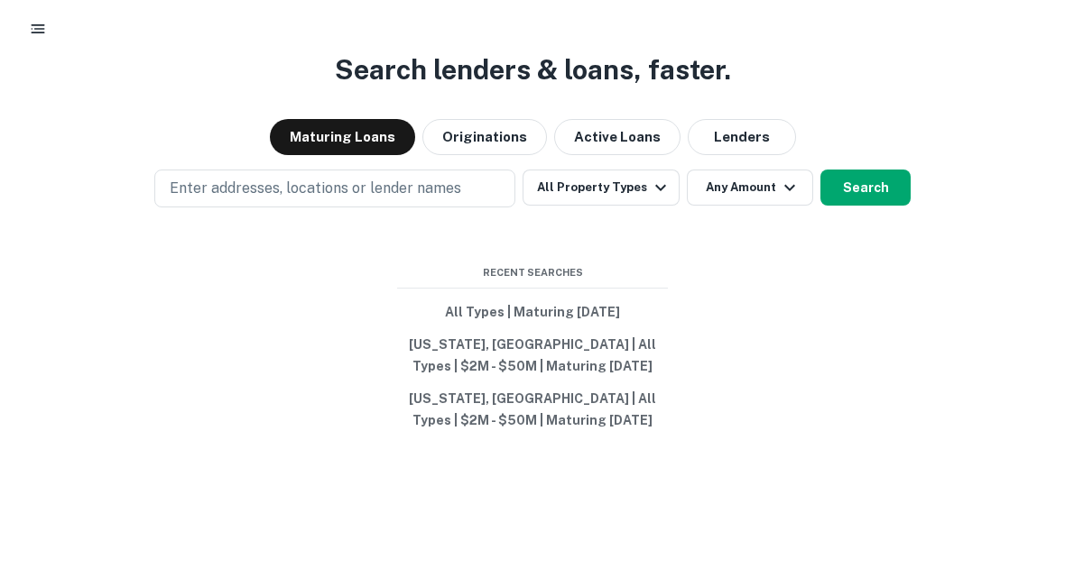
click at [44, 33] on icon "button" at bounding box center [38, 29] width 18 height 18
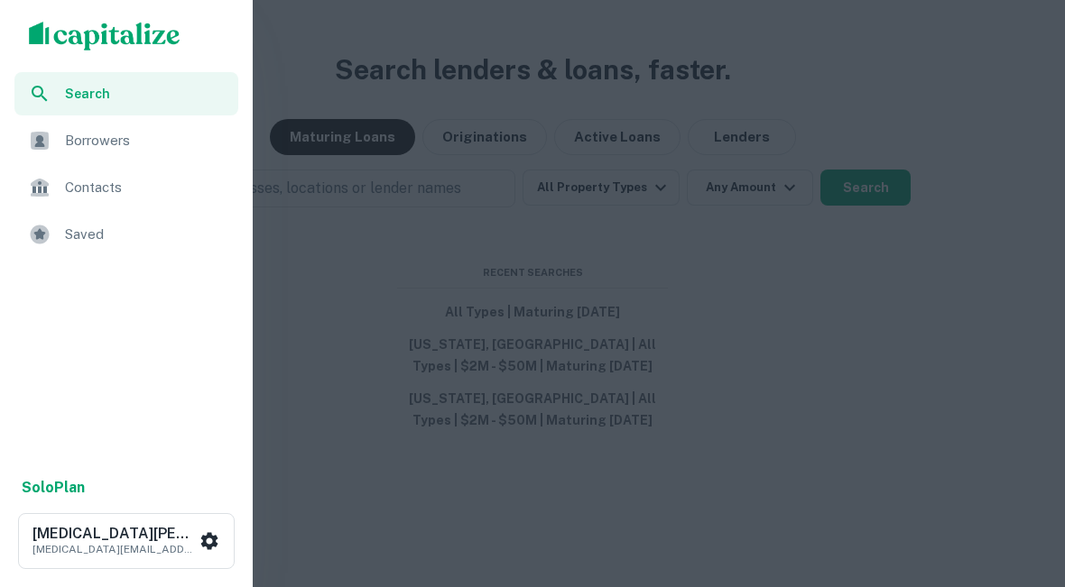
click at [113, 174] on div "Contacts" at bounding box center [126, 187] width 224 height 43
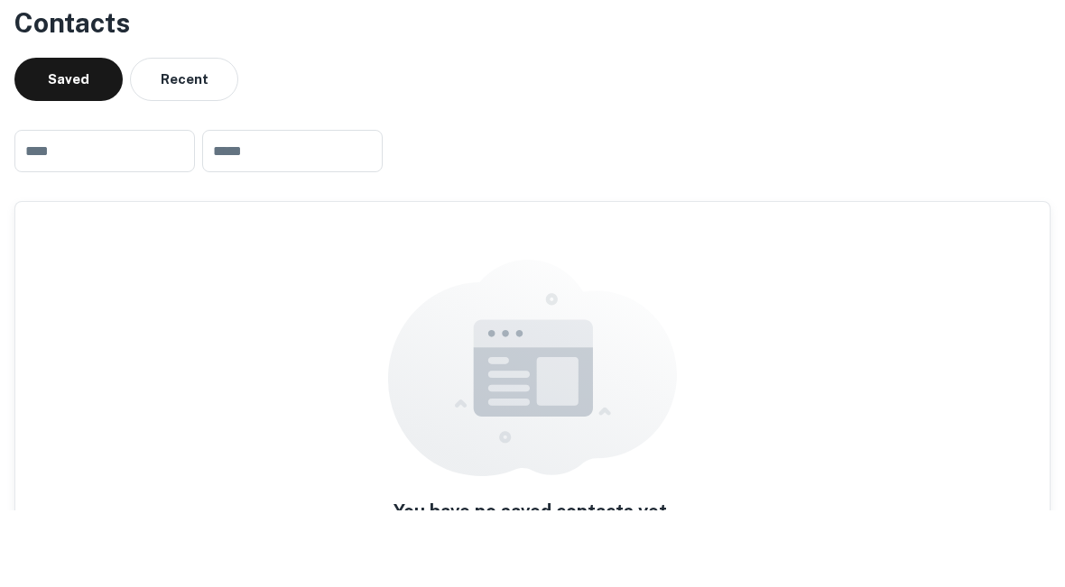
scroll to position [162, 0]
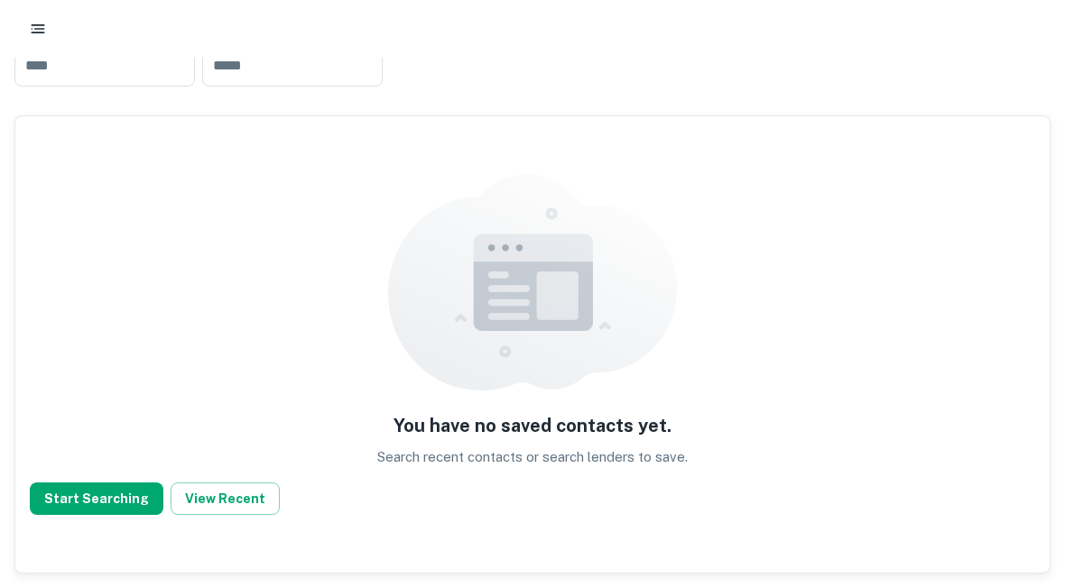
click at [105, 488] on button "Start Searching" at bounding box center [97, 499] width 134 height 32
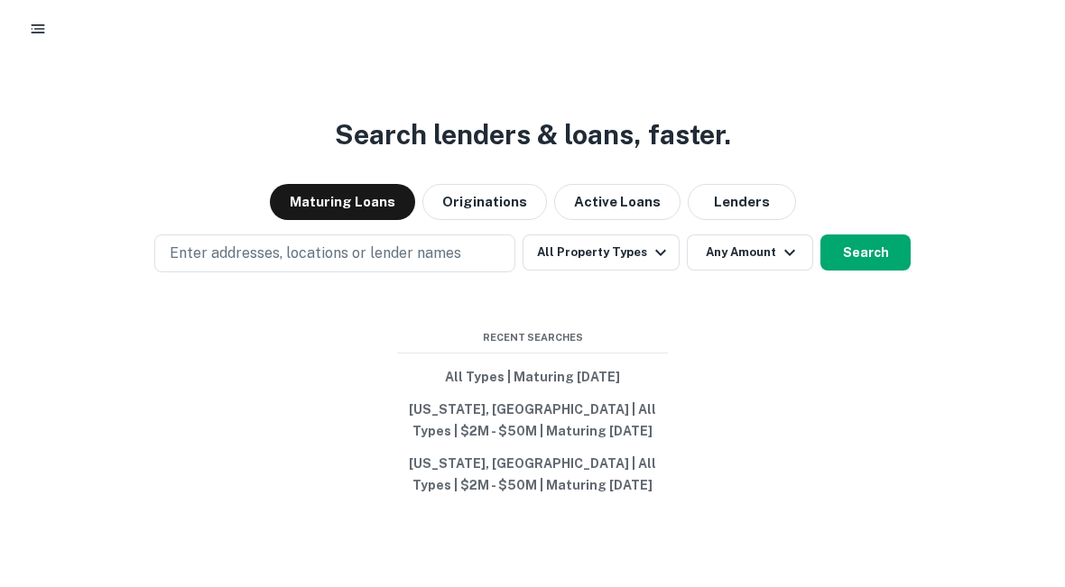
click at [554, 415] on button "New Jersey, USA | All Types | $2M - $50M | Maturing In 1 Year" at bounding box center [532, 420] width 271 height 54
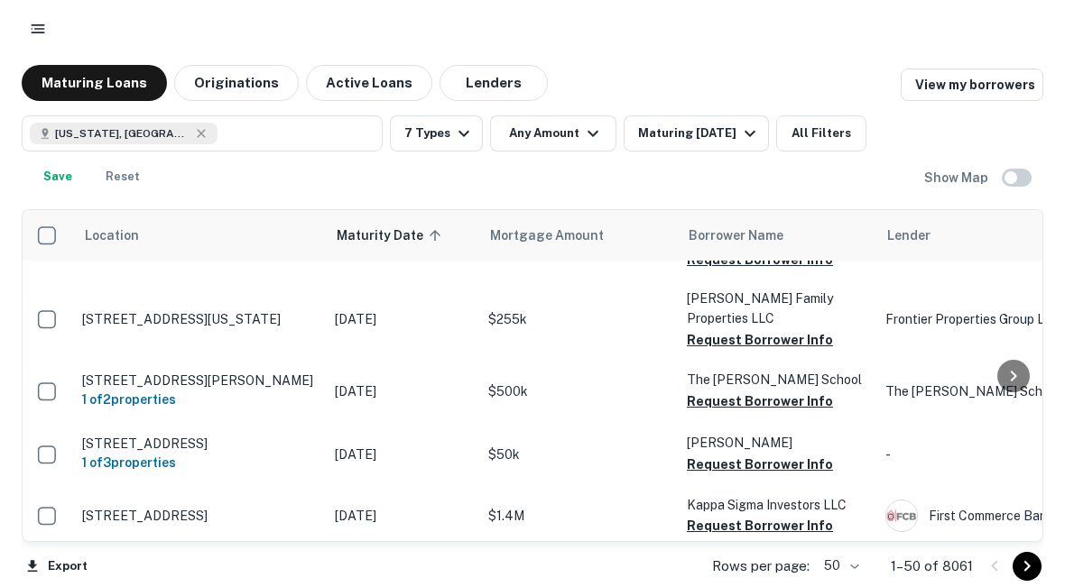
scroll to position [189, 1]
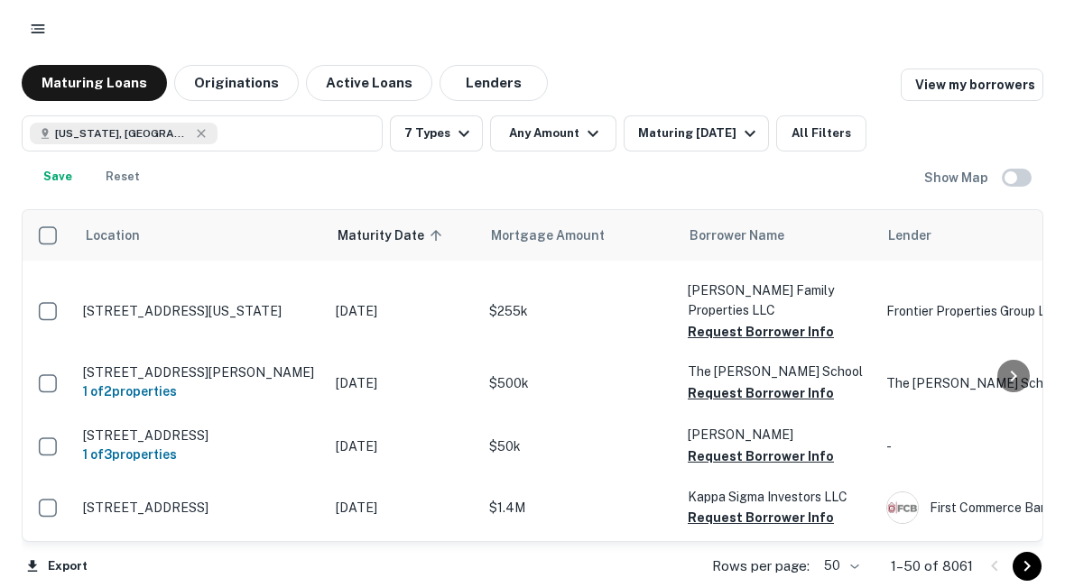
click at [493, 347] on td "$255k" at bounding box center [579, 311] width 198 height 79
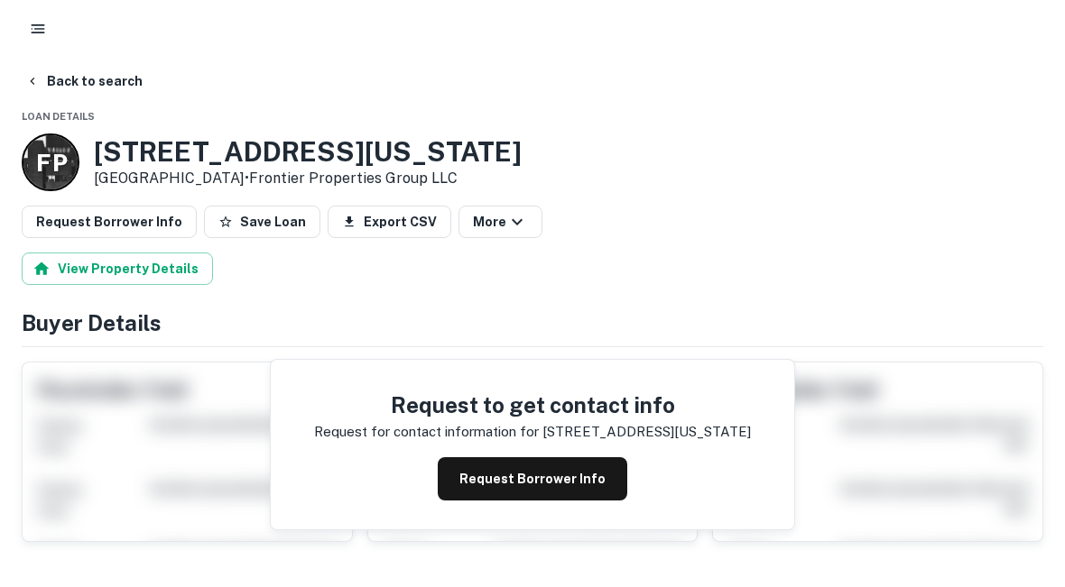
click at [537, 460] on button "Request Borrower Info" at bounding box center [532, 478] width 189 height 43
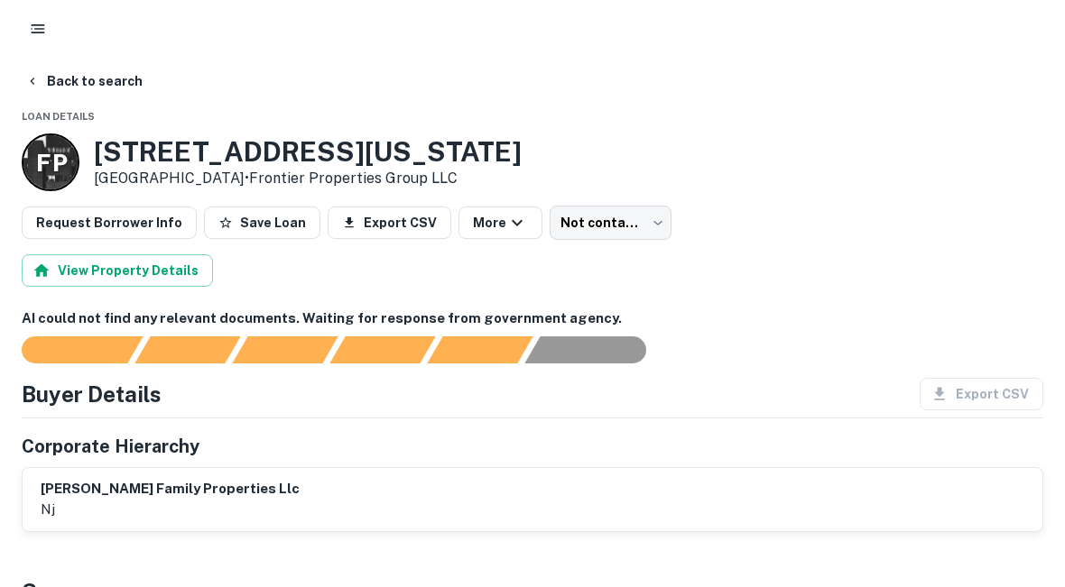
click at [88, 75] on button "Back to search" at bounding box center [84, 81] width 132 height 32
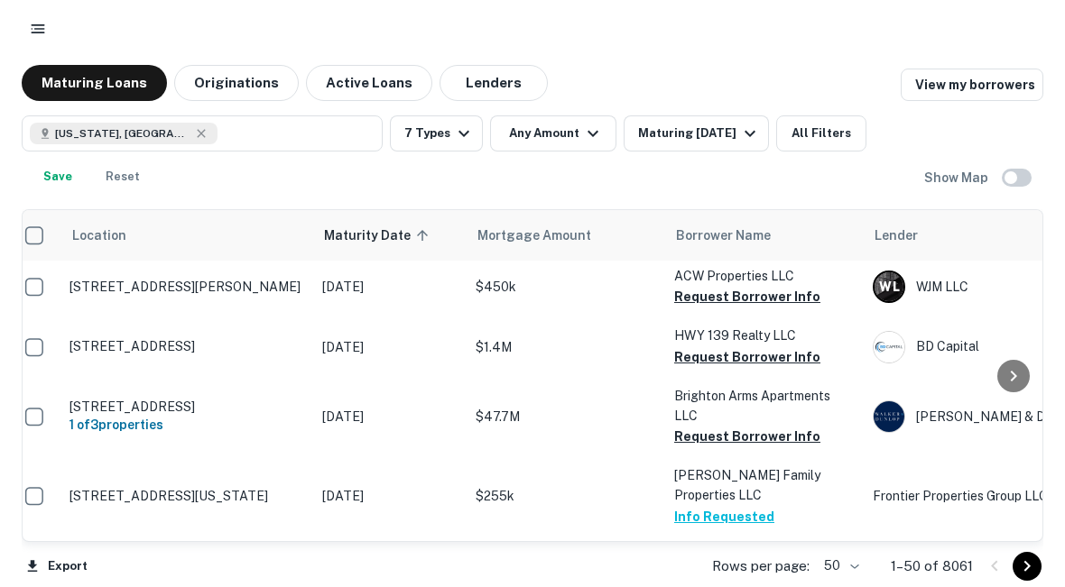
scroll to position [0, 14]
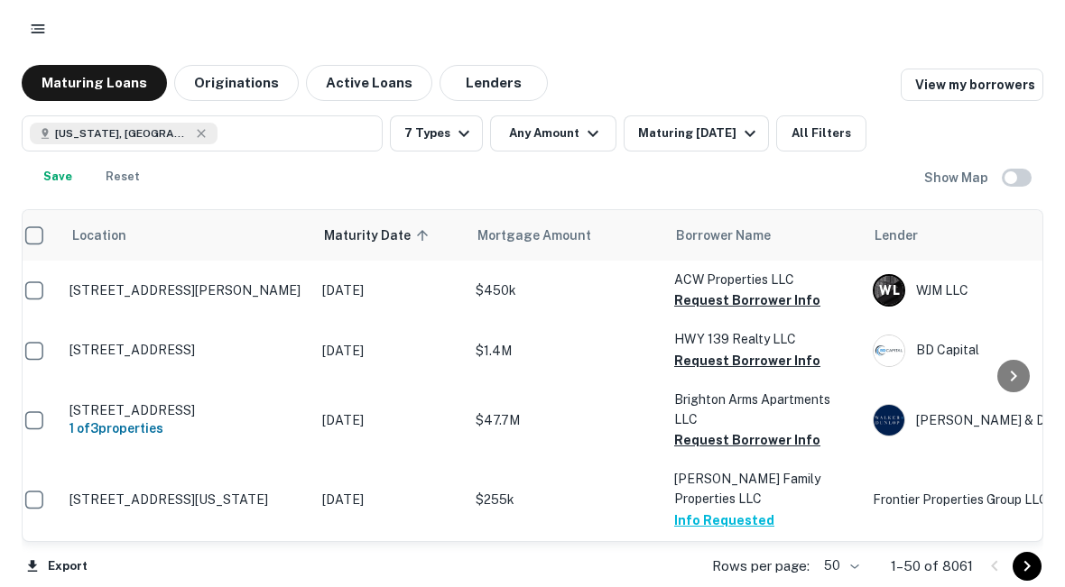
click at [739, 364] on button "Request Borrower Info" at bounding box center [747, 361] width 146 height 22
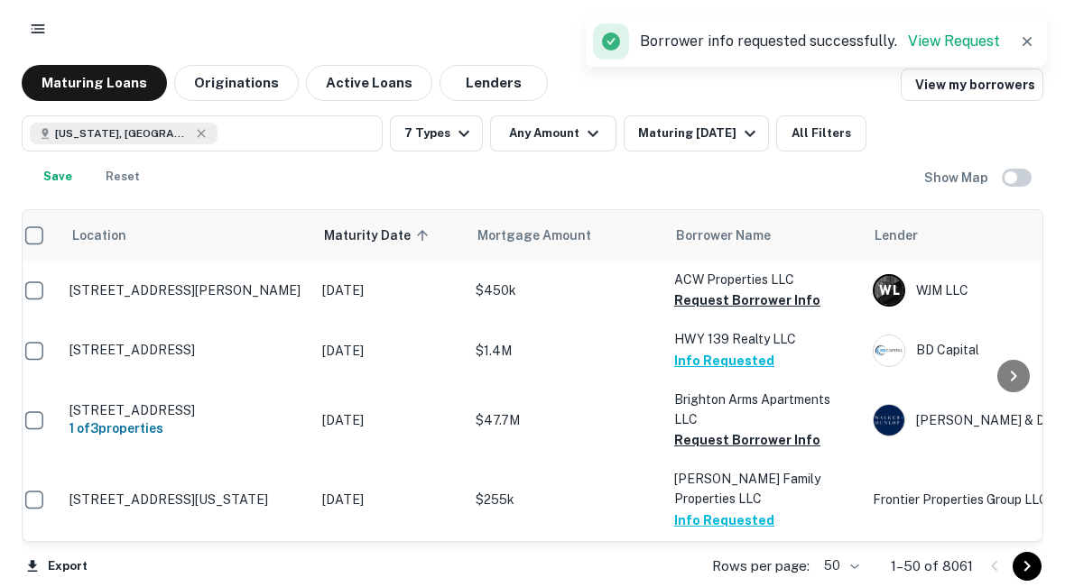
click at [739, 41] on link "View Request" at bounding box center [954, 40] width 92 height 17
click at [739, 297] on button "Request Borrower Info" at bounding box center [747, 301] width 146 height 22
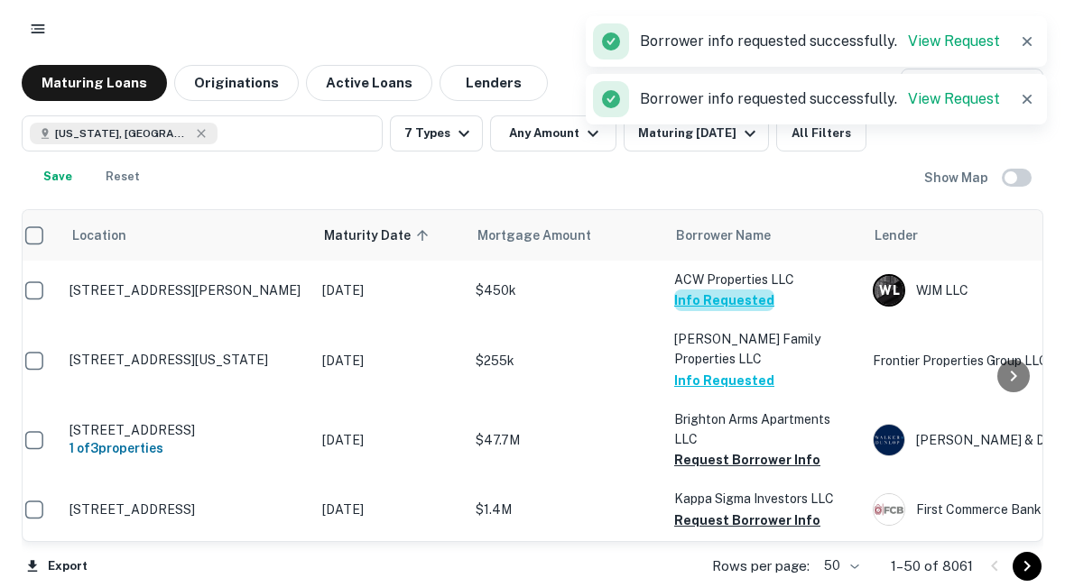
click at [739, 300] on button "Info Requested" at bounding box center [724, 301] width 100 height 22
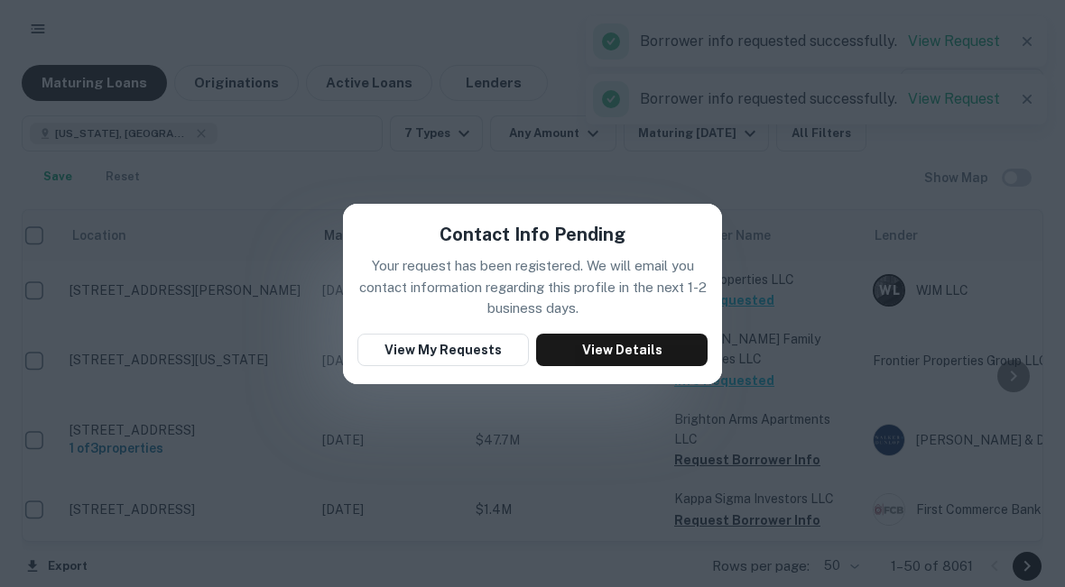
click at [659, 348] on button "View Details" at bounding box center [621, 350] width 171 height 32
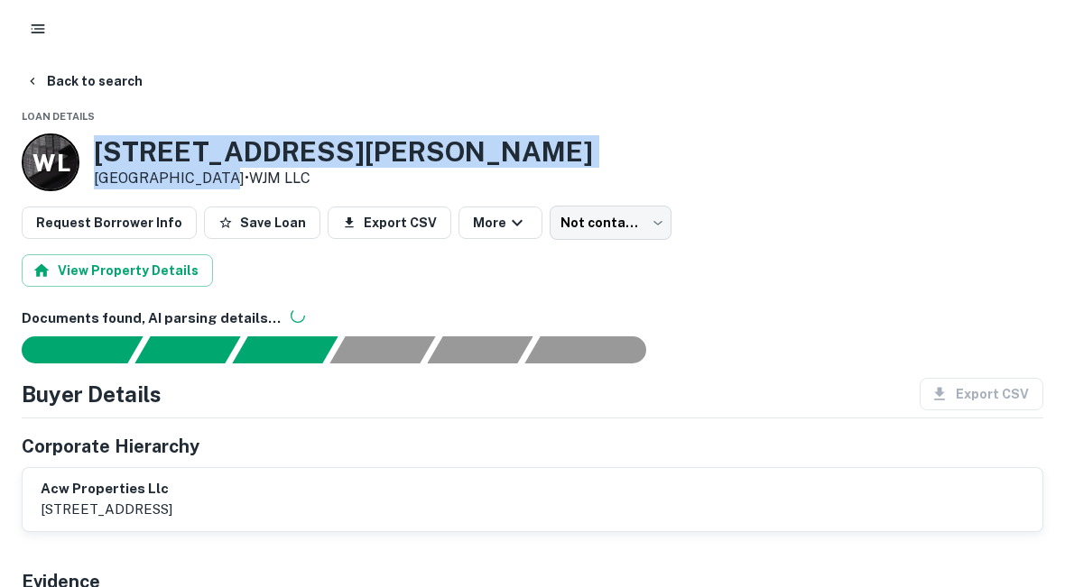
click at [66, 85] on button "Back to search" at bounding box center [84, 81] width 132 height 32
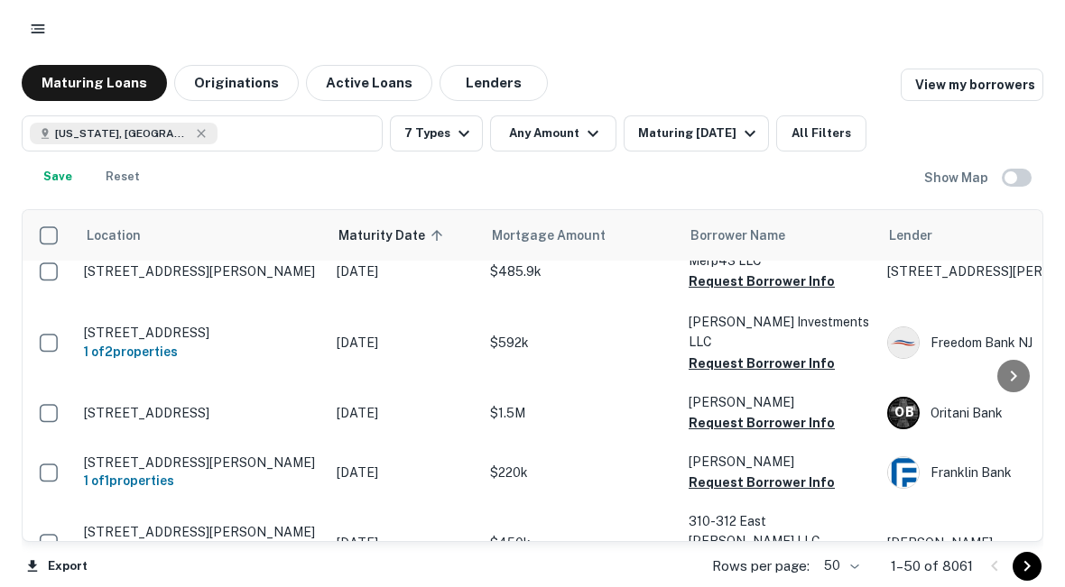
scroll to position [687, 0]
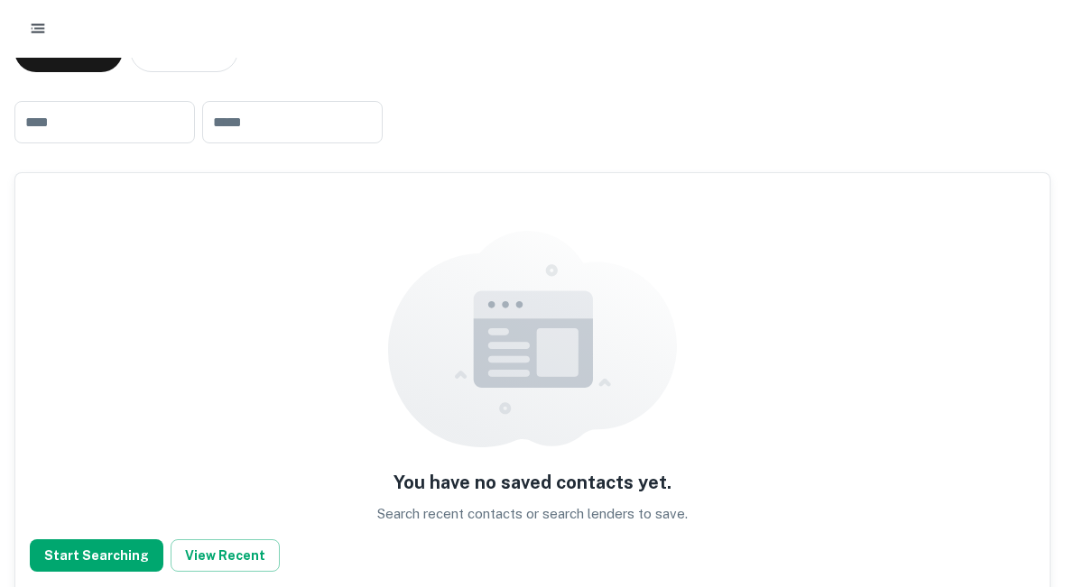
scroll to position [162, 0]
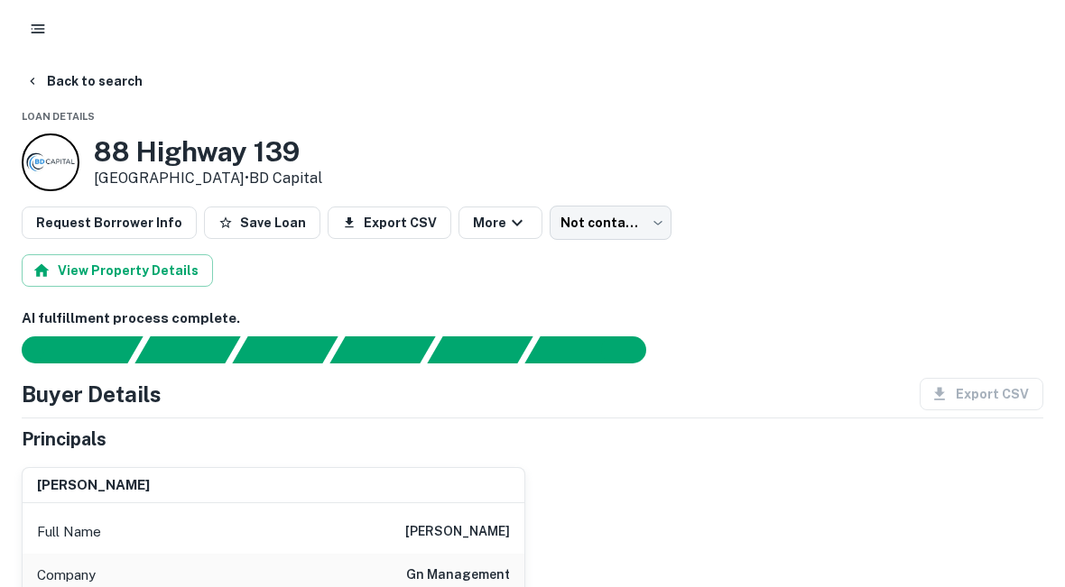
click at [116, 219] on button "Request Borrower Info" at bounding box center [109, 223] width 175 height 32
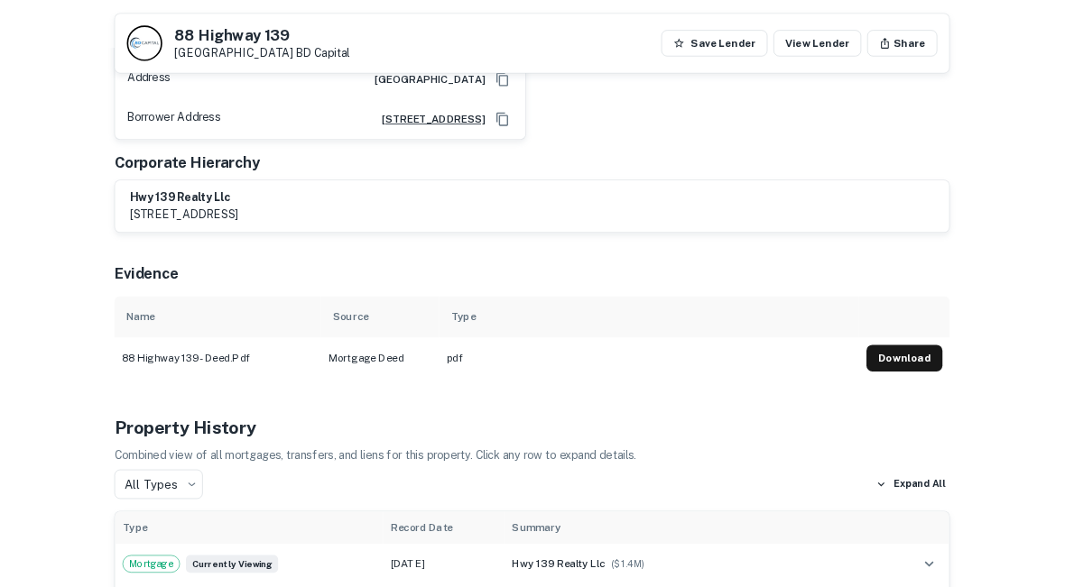
scroll to position [590, 0]
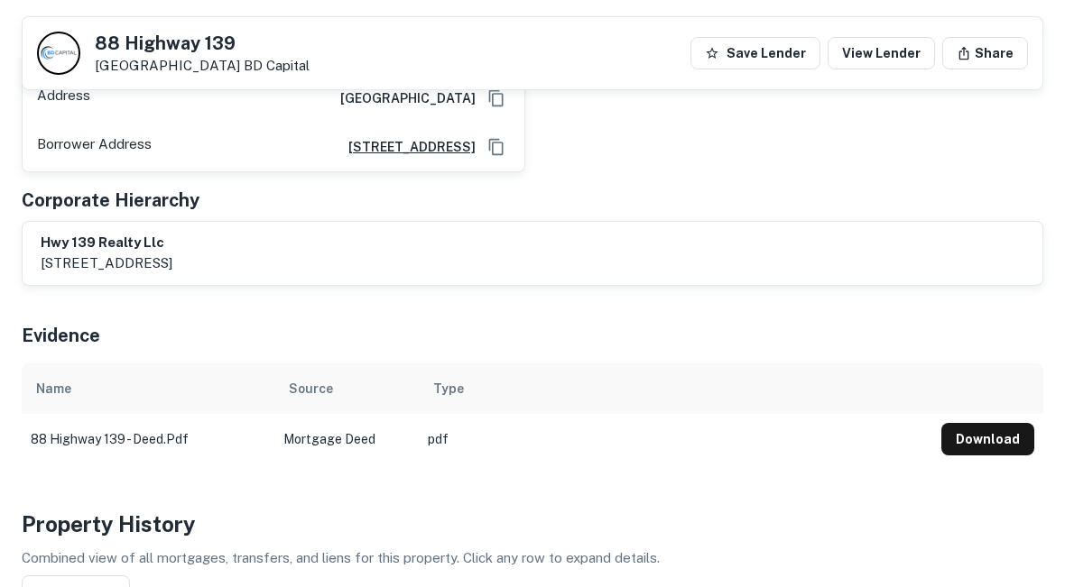
click at [250, 342] on div "Evidence" at bounding box center [532, 331] width 1021 height 63
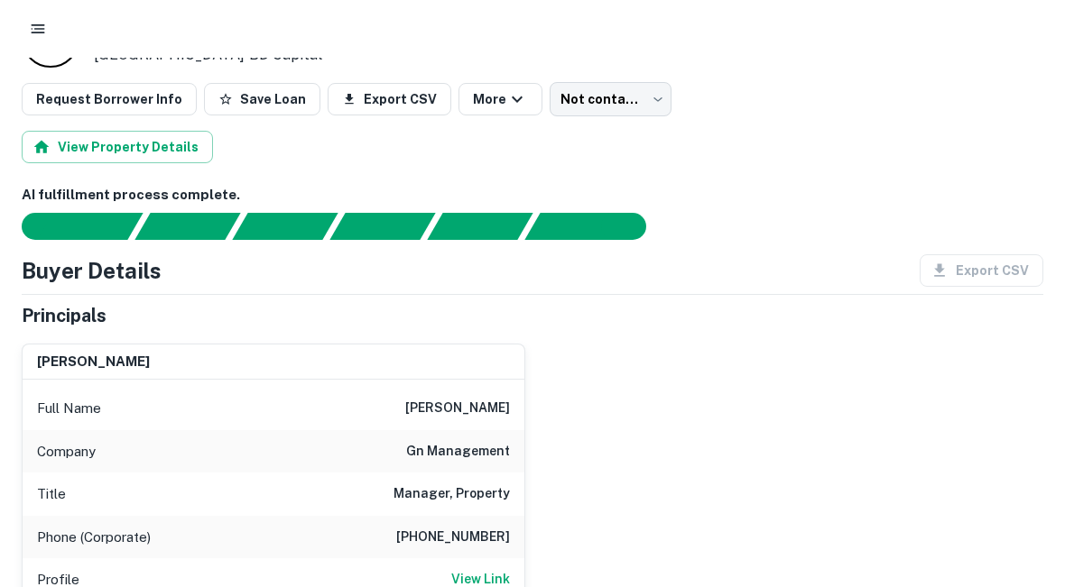
scroll to position [0, 0]
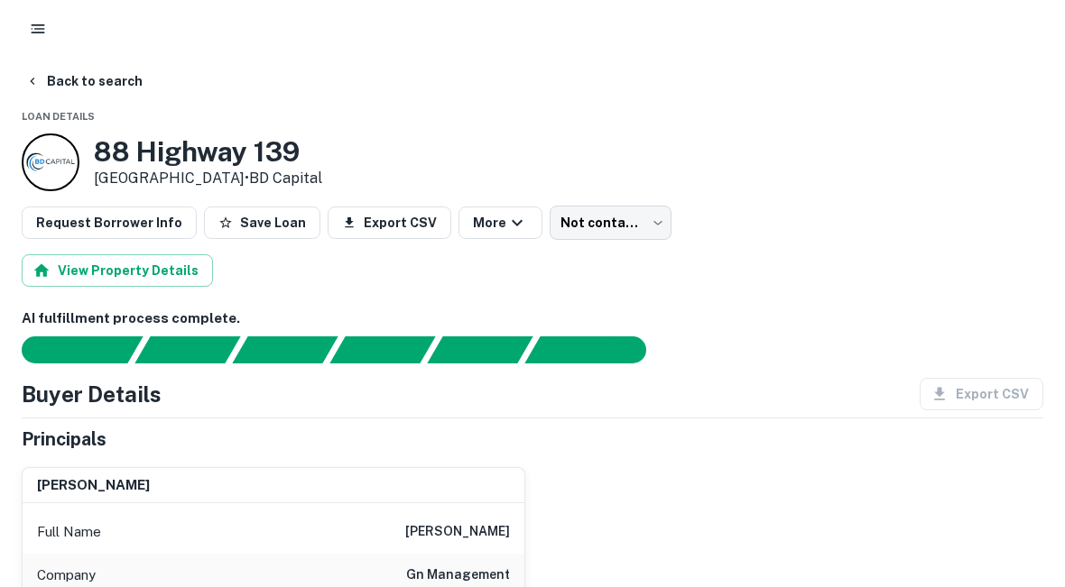
copy div "[STREET_ADDRESS]"
click at [58, 90] on button "Back to search" at bounding box center [84, 81] width 132 height 32
